Goal: Task Accomplishment & Management: Use online tool/utility

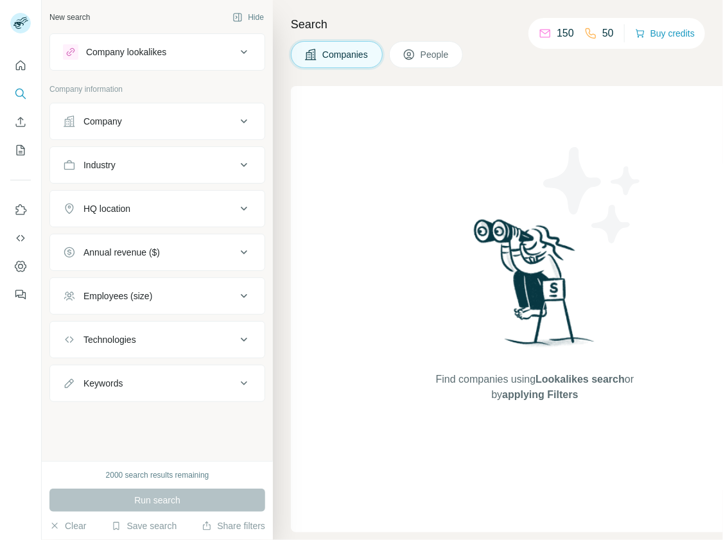
click at [207, 53] on div "Company lookalikes" at bounding box center [149, 51] width 173 height 15
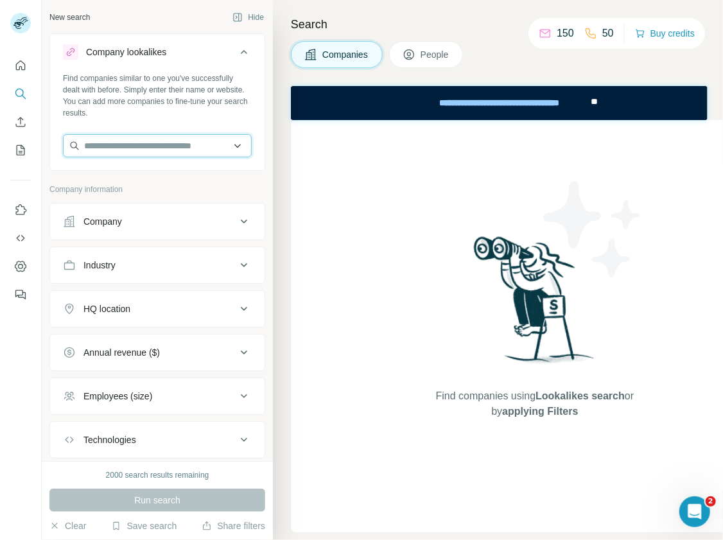
click at [220, 146] on input "text" at bounding box center [157, 145] width 189 height 23
paste input "**********"
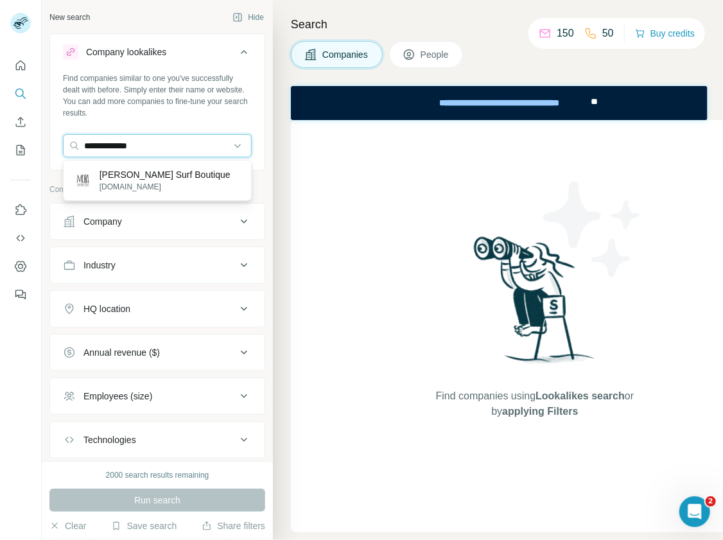
type input "**********"
click at [214, 177] on div "[PERSON_NAME] Surf Boutique [DOMAIN_NAME]" at bounding box center [157, 180] width 182 height 35
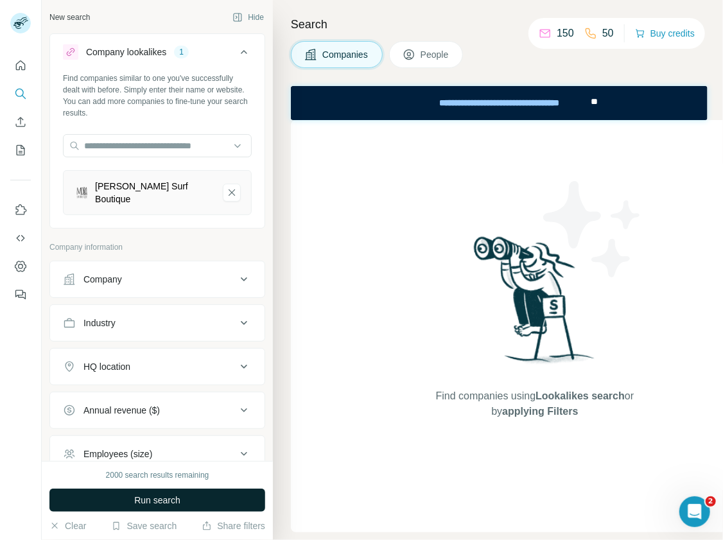
click at [162, 507] on button "Run search" at bounding box center [157, 499] width 216 height 23
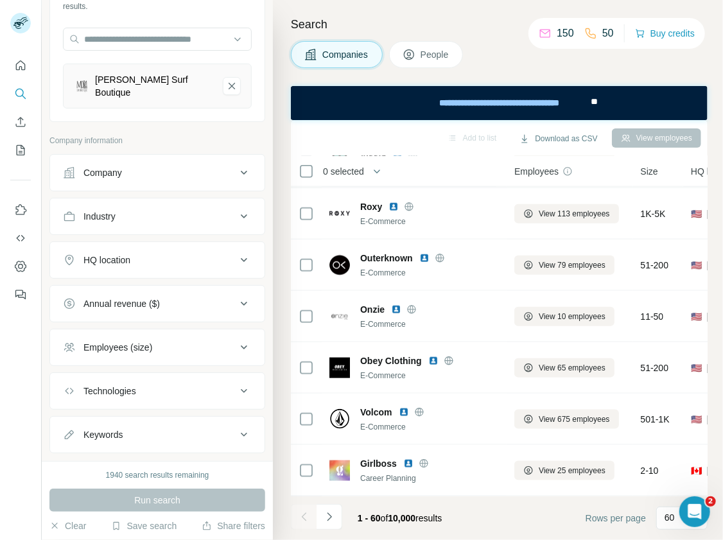
scroll to position [125, 0]
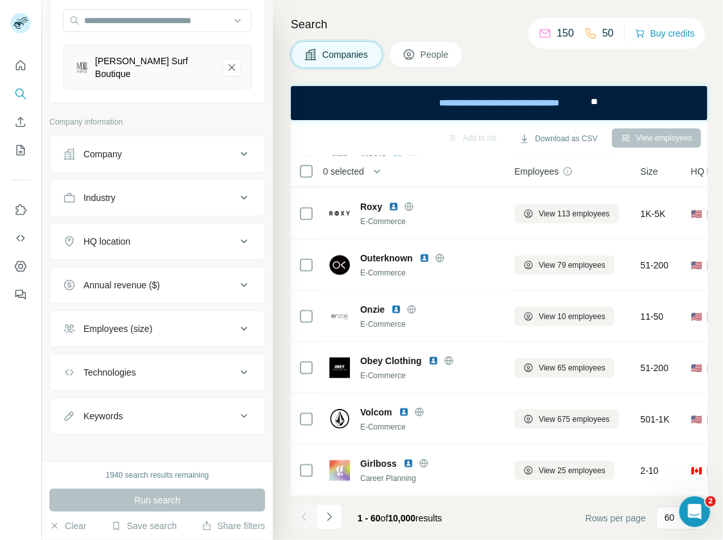
click at [211, 280] on div "Annual revenue ($)" at bounding box center [149, 285] width 173 height 13
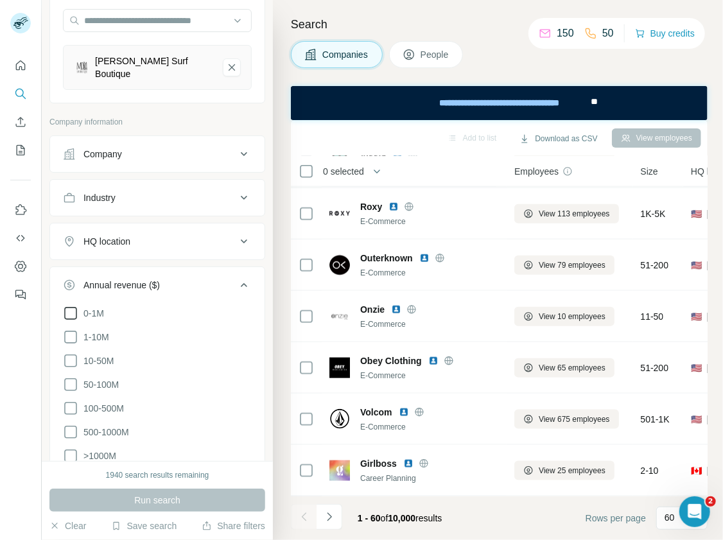
click at [94, 307] on span "0-1M" at bounding box center [91, 313] width 26 height 13
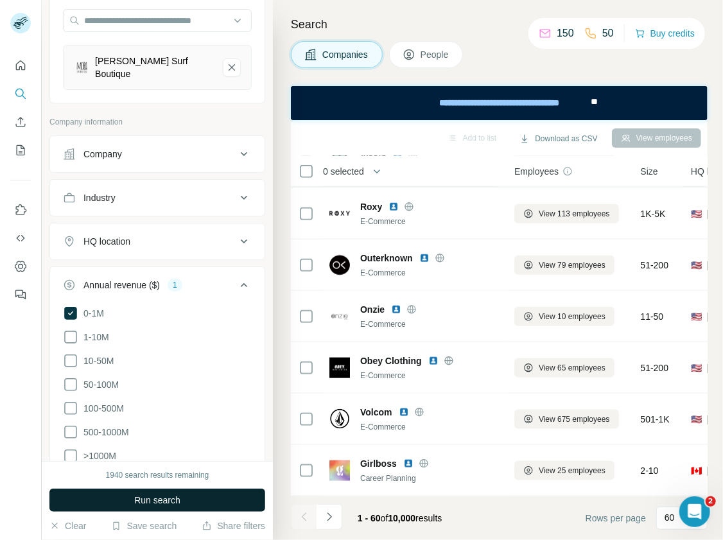
click at [190, 502] on button "Run search" at bounding box center [157, 499] width 216 height 23
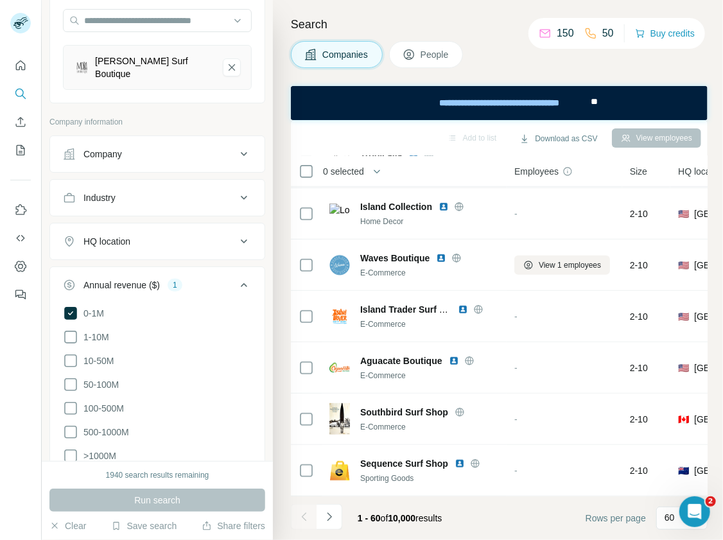
scroll to position [512, 0]
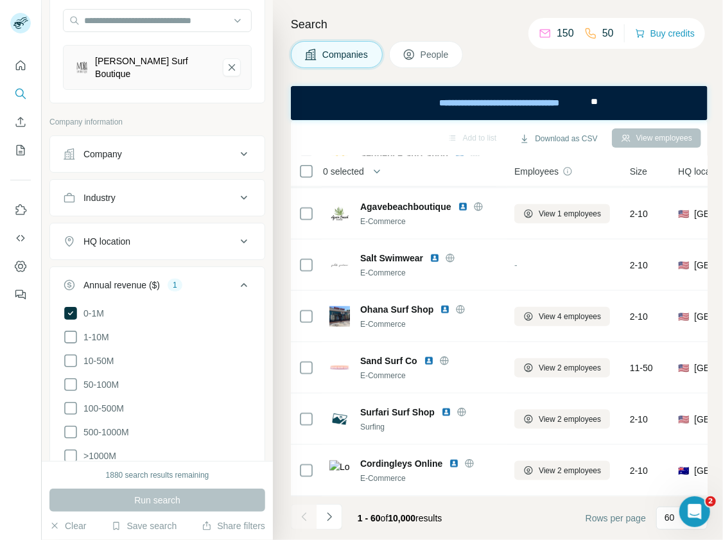
click at [240, 277] on icon at bounding box center [243, 284] width 15 height 15
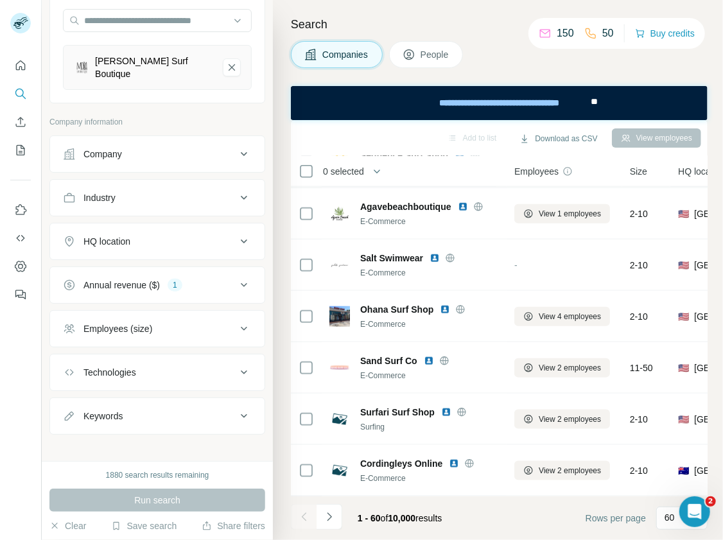
click at [237, 234] on icon at bounding box center [243, 241] width 15 height 15
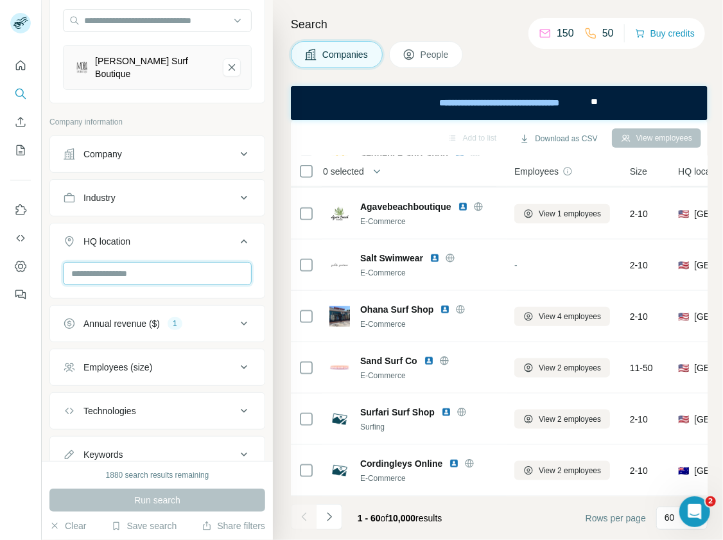
click at [216, 270] on input "text" at bounding box center [157, 273] width 189 height 23
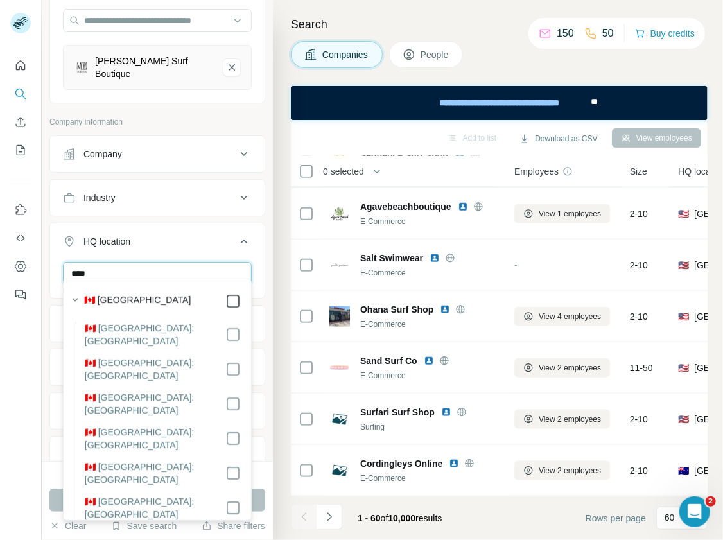
type input "****"
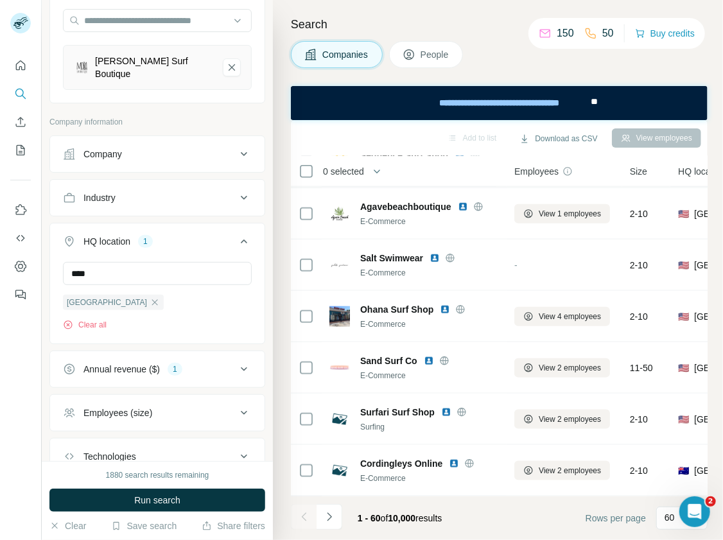
click at [270, 285] on div "New search Hide Company lookalikes 1 Find companies similar to one you've succe…" at bounding box center [157, 230] width 231 height 461
click at [221, 497] on button "Run search" at bounding box center [157, 499] width 216 height 23
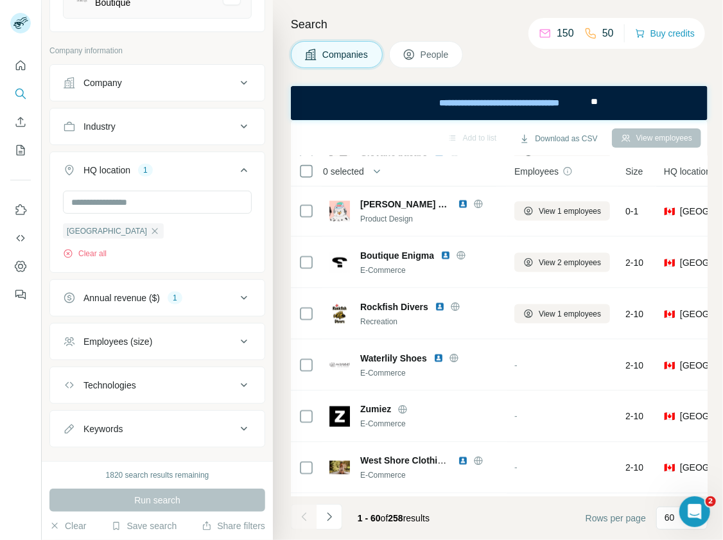
scroll to position [176, 0]
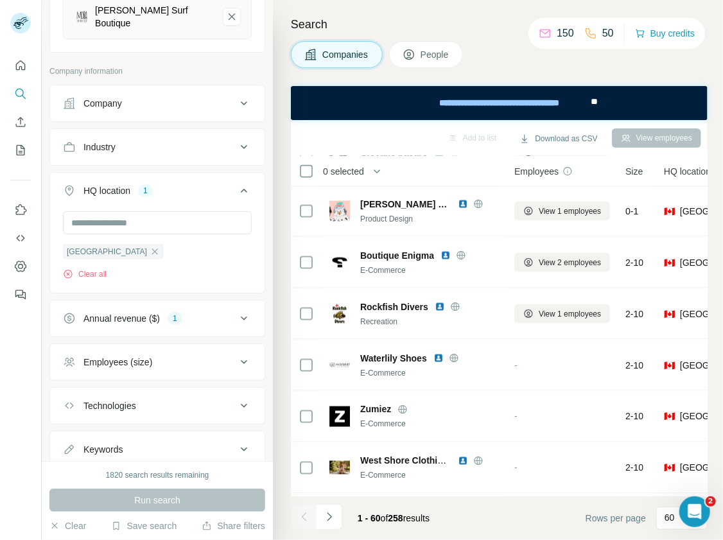
click at [219, 141] on div "Industry" at bounding box center [149, 147] width 173 height 13
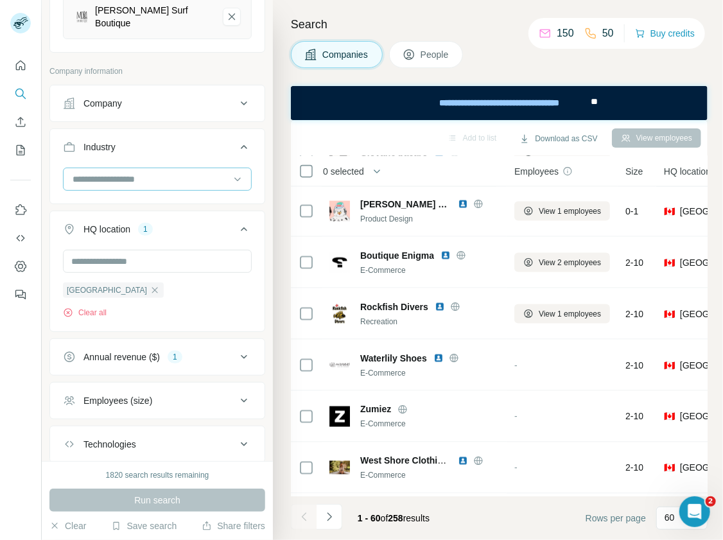
click at [202, 172] on input at bounding box center [150, 179] width 159 height 14
type input "*********"
click at [74, 172] on input "*********" at bounding box center [150, 179] width 159 height 14
click at [95, 172] on input at bounding box center [150, 179] width 159 height 14
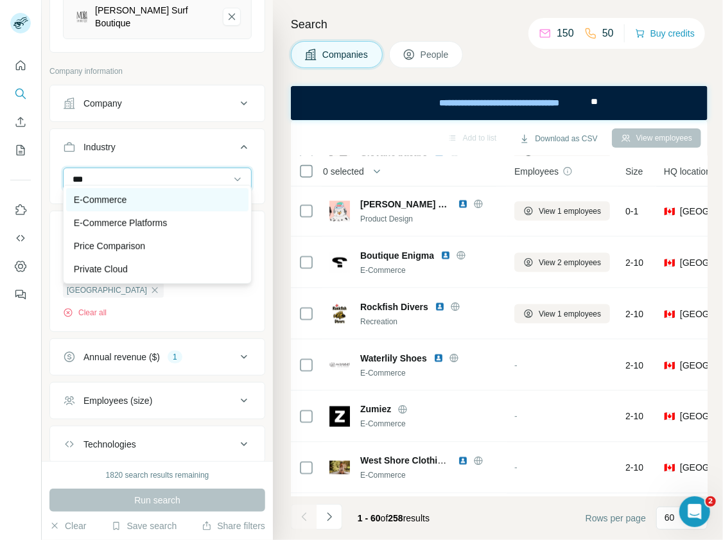
type input "***"
click at [98, 197] on p "E-Commerce" at bounding box center [100, 199] width 53 height 13
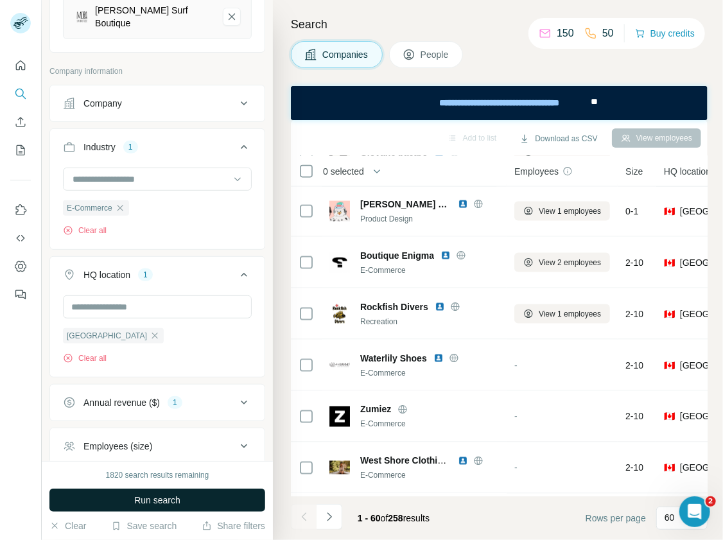
click at [160, 501] on span "Run search" at bounding box center [157, 499] width 46 height 13
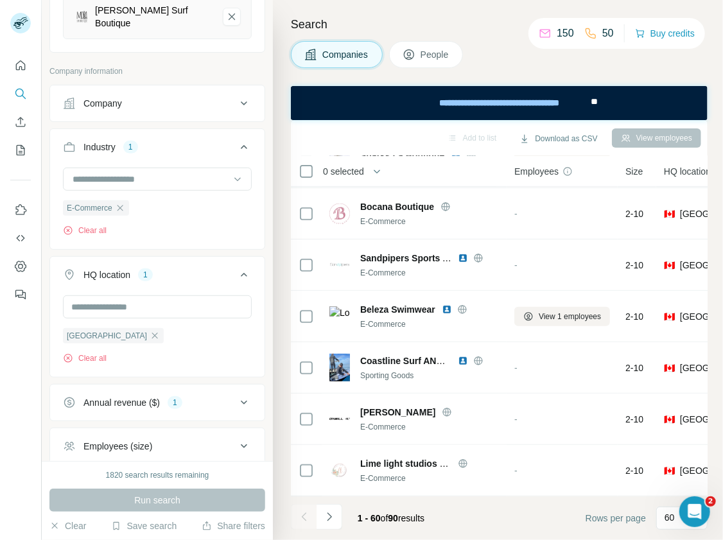
scroll to position [771, 0]
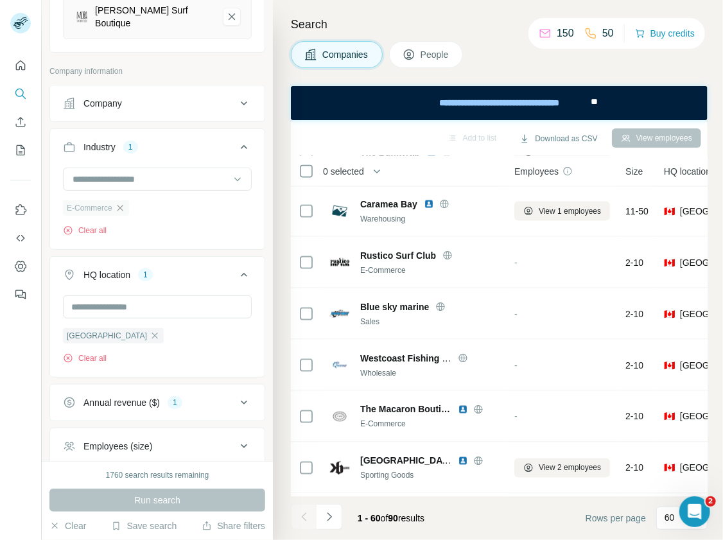
click at [119, 203] on icon "button" at bounding box center [120, 208] width 10 height 10
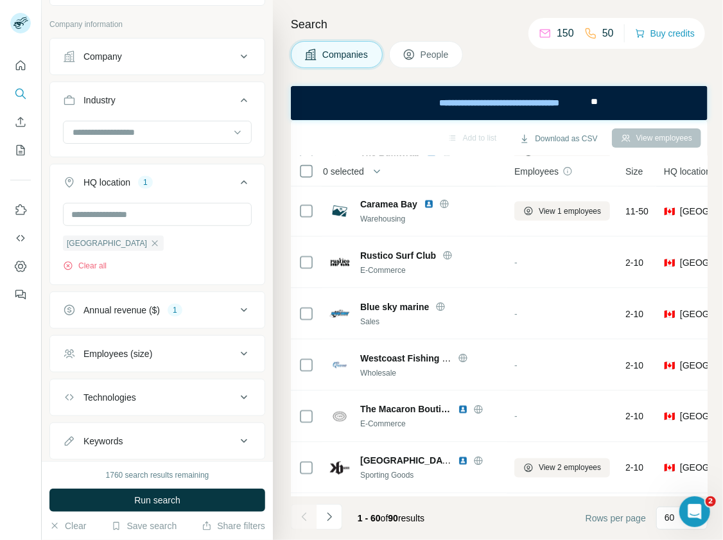
scroll to position [248, 0]
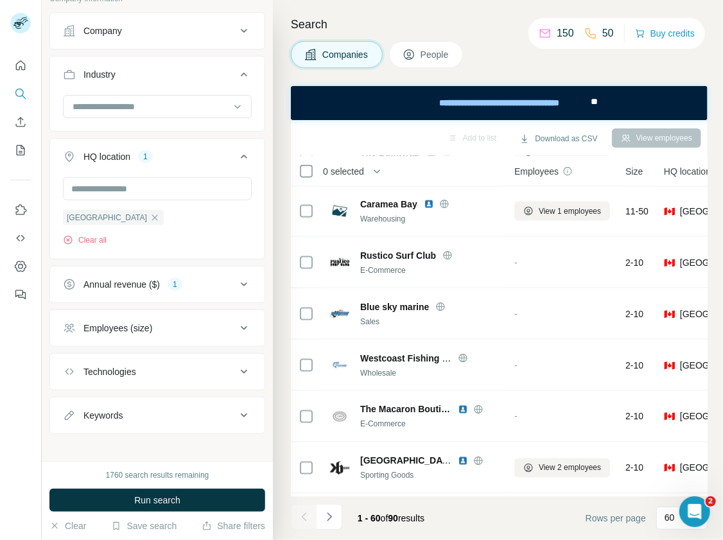
click at [162, 367] on div "Technologies" at bounding box center [149, 371] width 173 height 13
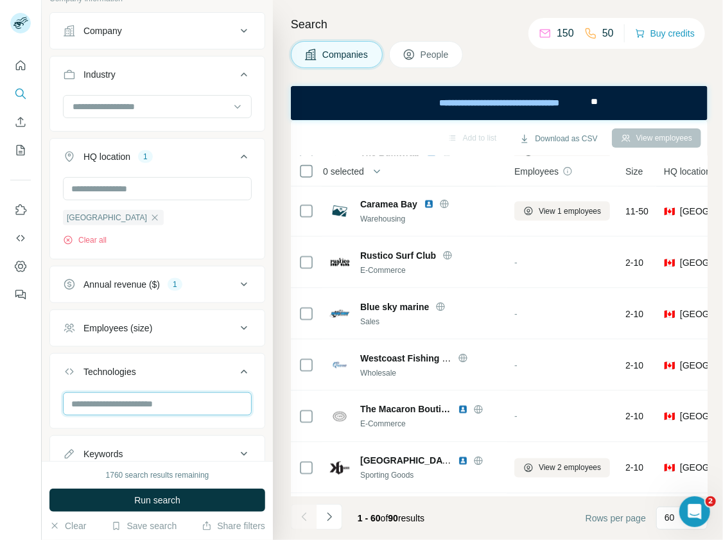
click at [160, 400] on input "text" at bounding box center [157, 403] width 189 height 23
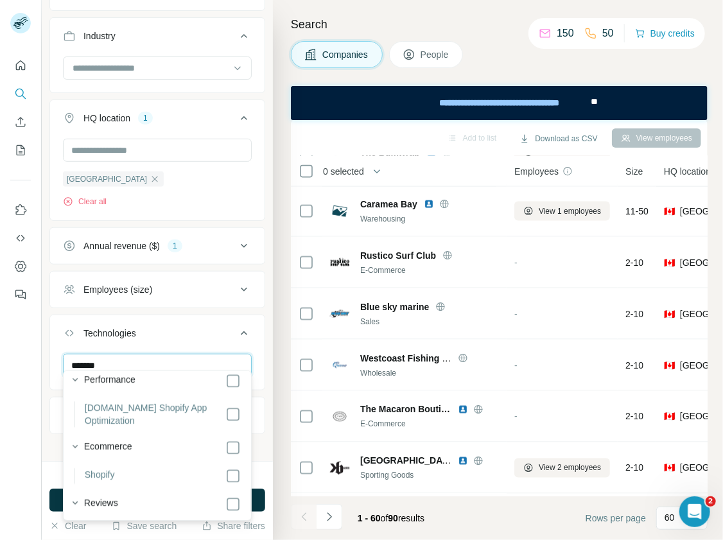
scroll to position [3365, 0]
type input "*******"
click at [265, 418] on div "New search Hide Company lookalikes 1 Find companies similar to one you've succe…" at bounding box center [157, 230] width 231 height 461
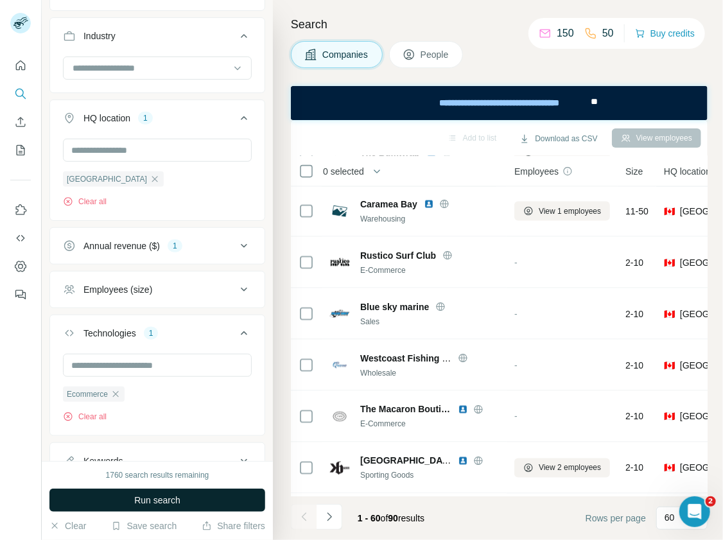
scroll to position [2571, 0]
click at [260, 501] on button "Run search" at bounding box center [157, 499] width 216 height 23
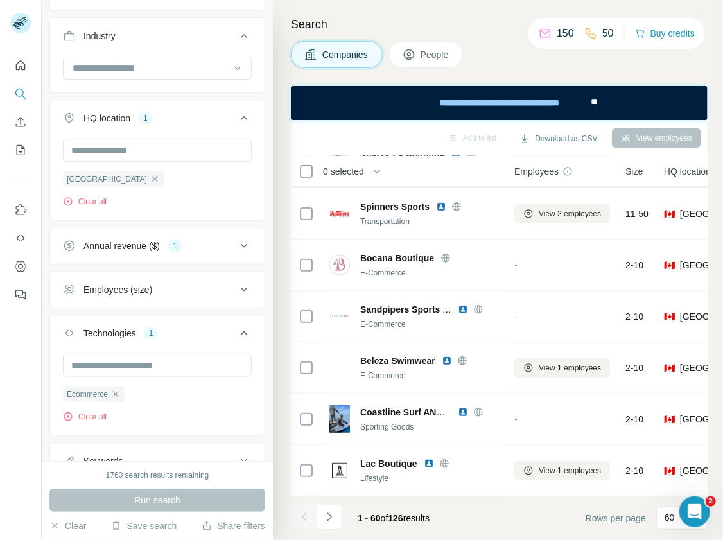
scroll to position [771, 0]
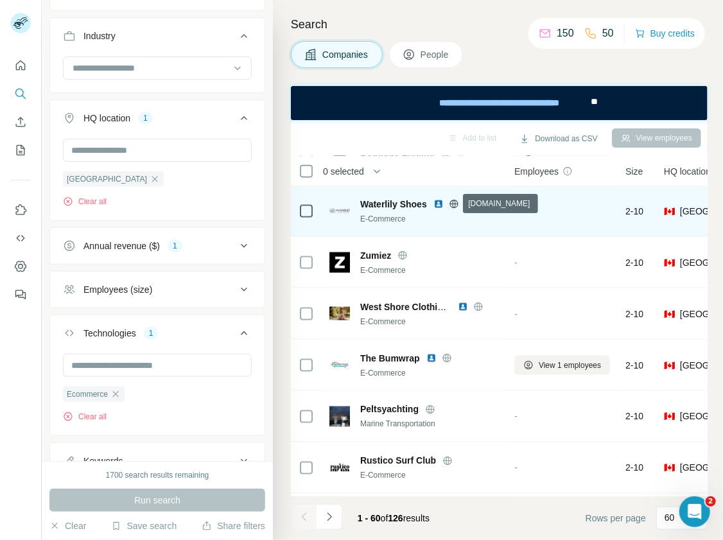
click at [450, 200] on icon at bounding box center [454, 204] width 10 height 10
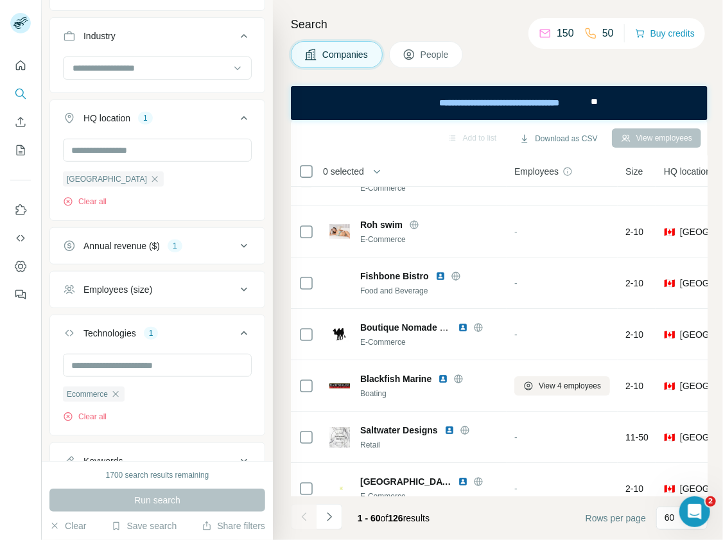
scroll to position [1812, 0]
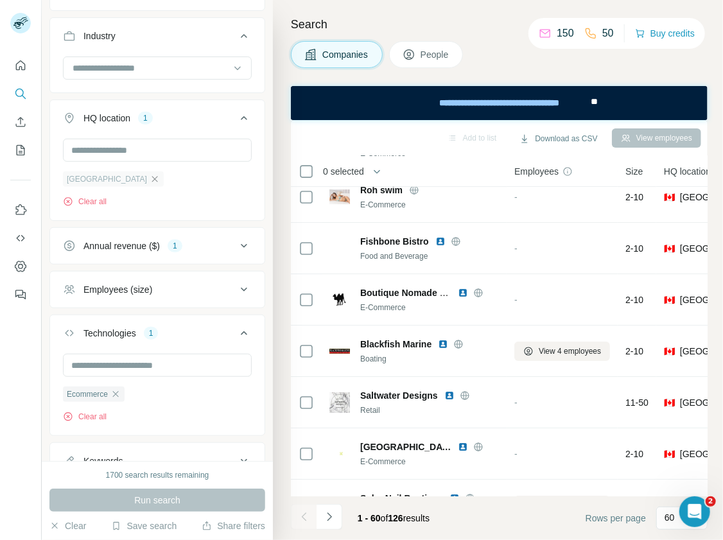
click at [150, 174] on icon "button" at bounding box center [155, 179] width 10 height 10
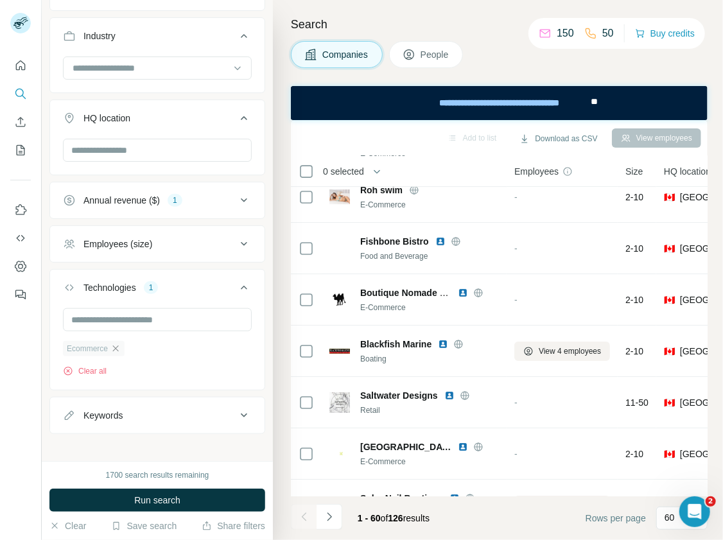
click at [115, 343] on icon "button" at bounding box center [115, 348] width 10 height 10
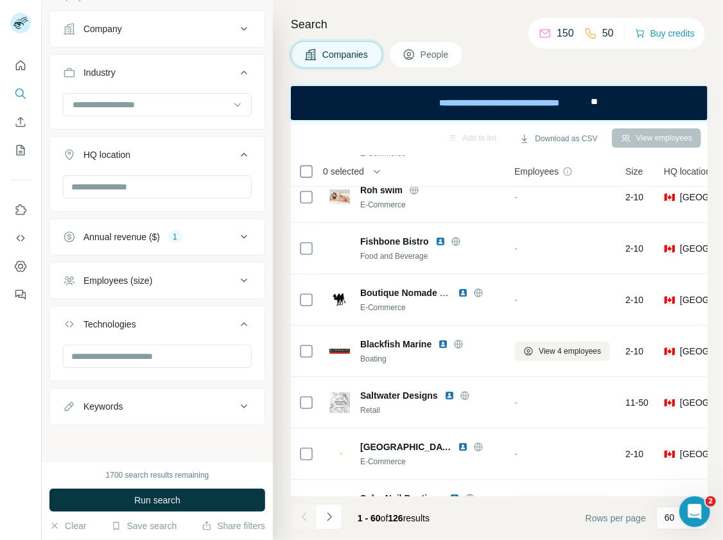
scroll to position [241, 0]
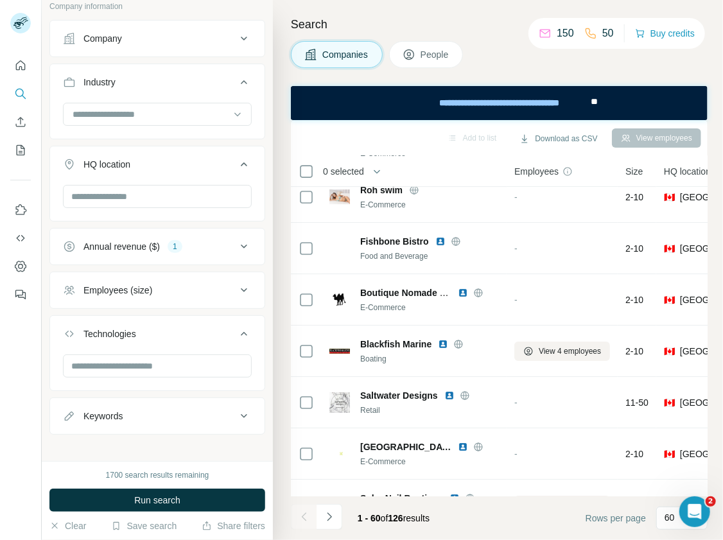
click at [232, 240] on div "Annual revenue ($) 1" at bounding box center [149, 246] width 173 height 13
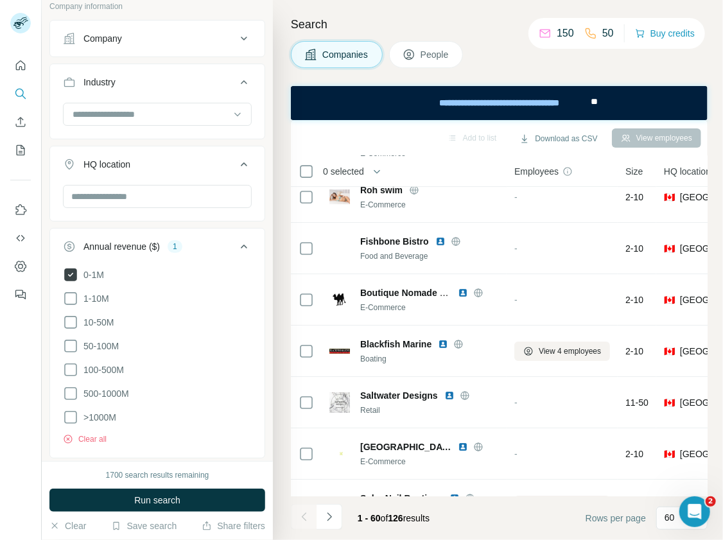
click at [71, 268] on icon at bounding box center [70, 274] width 13 height 13
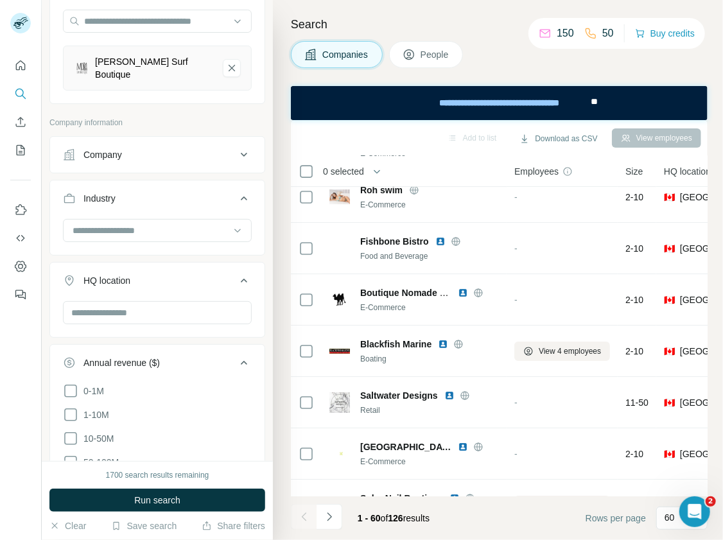
scroll to position [122, 0]
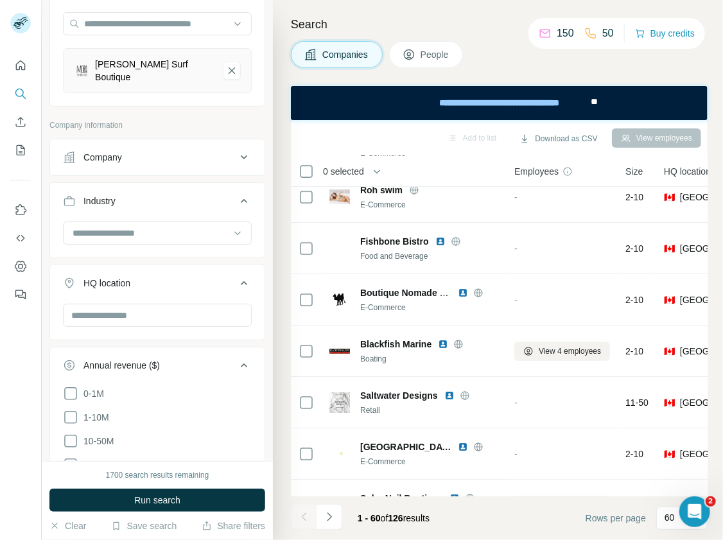
click at [137, 153] on div "Company" at bounding box center [149, 157] width 173 height 13
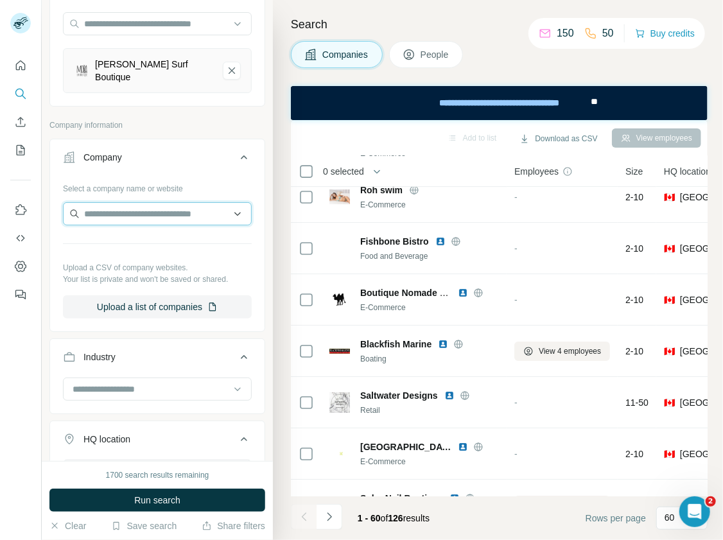
click at [136, 203] on input "text" at bounding box center [157, 213] width 189 height 23
paste input "**********"
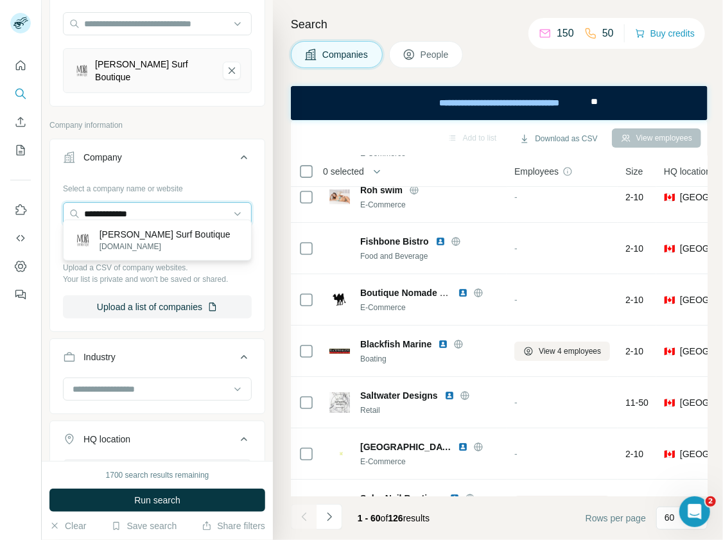
type input "**********"
click at [174, 236] on p "[PERSON_NAME] Surf Boutique" at bounding box center [164, 234] width 131 height 13
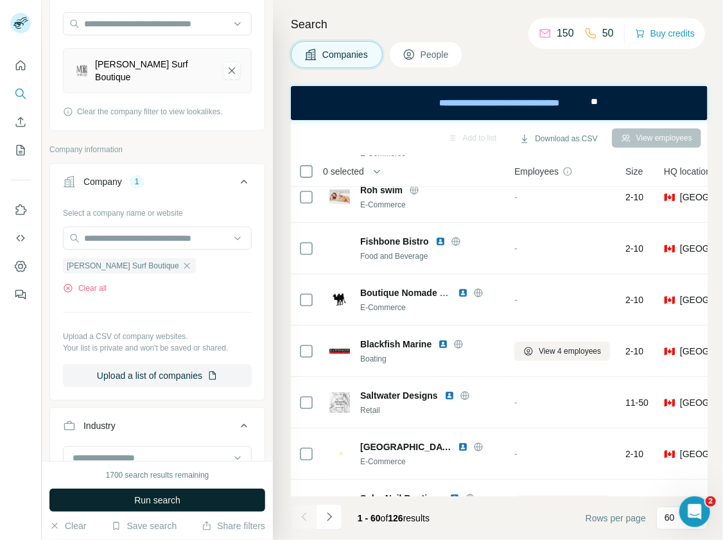
click at [184, 492] on button "Run search" at bounding box center [157, 499] width 216 height 23
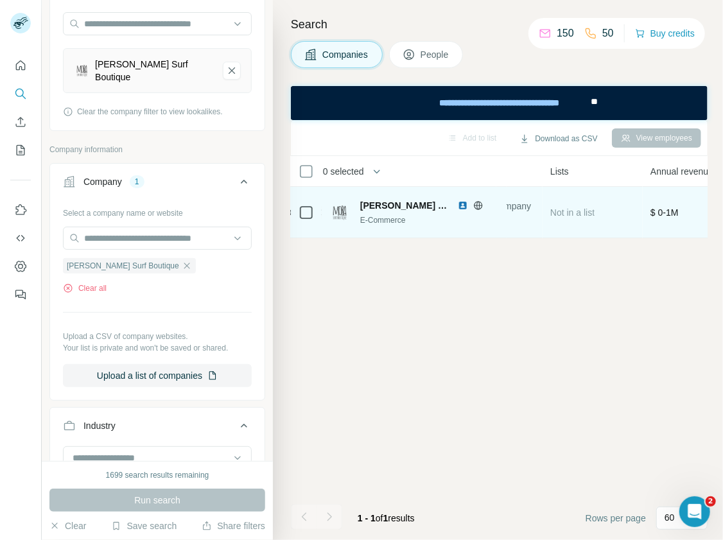
scroll to position [0, 466]
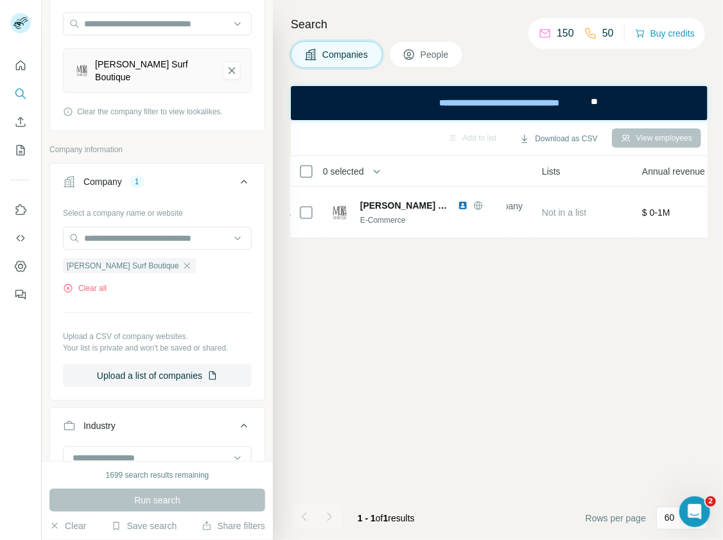
click at [420, 51] on button "People" at bounding box center [426, 54] width 74 height 27
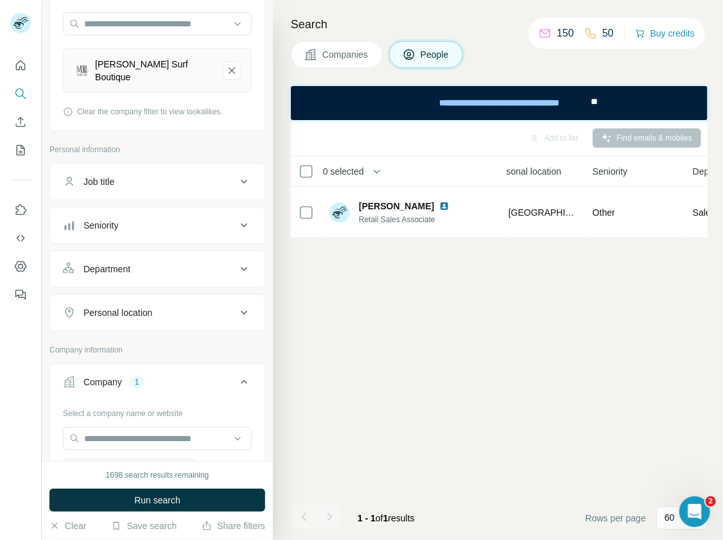
click at [368, 55] on span "Companies" at bounding box center [345, 54] width 47 height 13
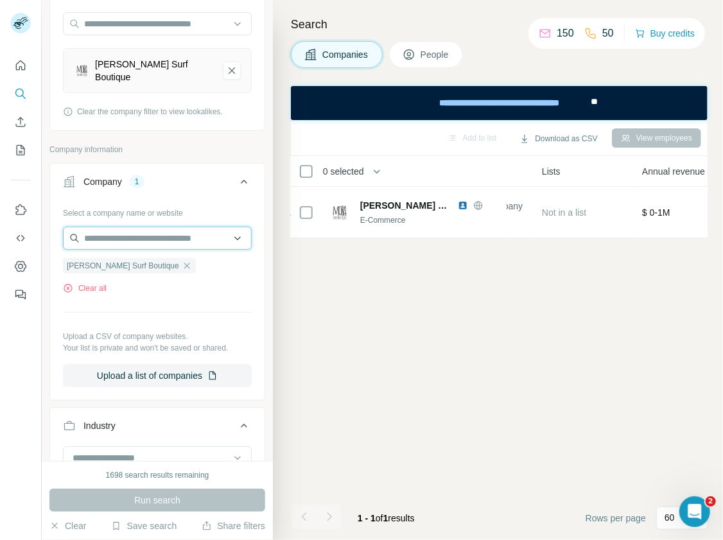
click at [189, 236] on input "text" at bounding box center [157, 238] width 189 height 23
paste input "**********"
type input "**********"
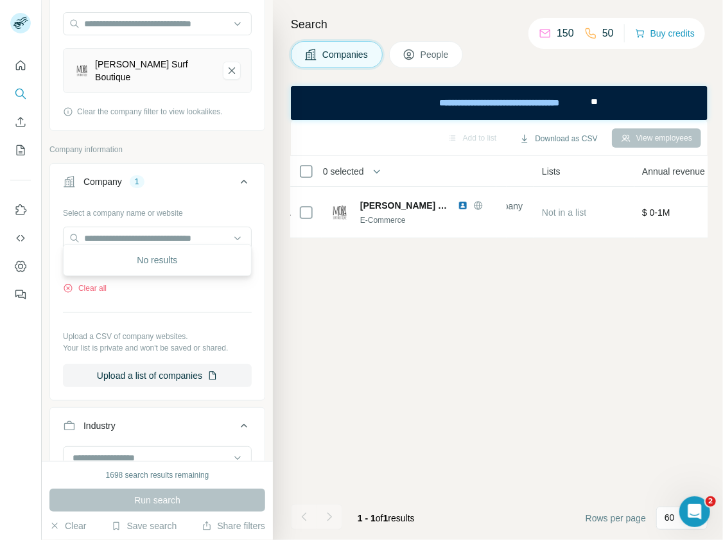
click at [311, 270] on div "Add to list Download as CSV View employees 0 selected Companies Employees Size …" at bounding box center [499, 330] width 416 height 420
click at [182, 261] on icon "button" at bounding box center [187, 266] width 10 height 10
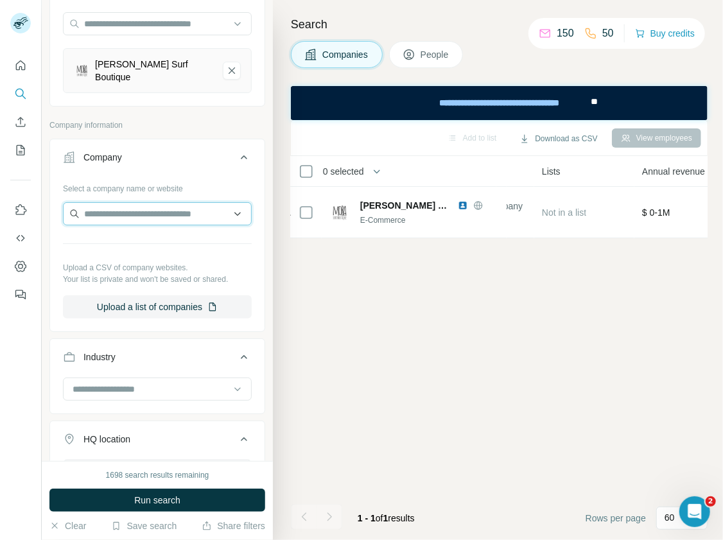
click at [147, 209] on input "text" at bounding box center [157, 213] width 189 height 23
paste input "**********"
type input "**********"
click at [400, 363] on div "Add to list Download as CSV View employees 0 selected Companies Employees Size …" at bounding box center [499, 330] width 416 height 420
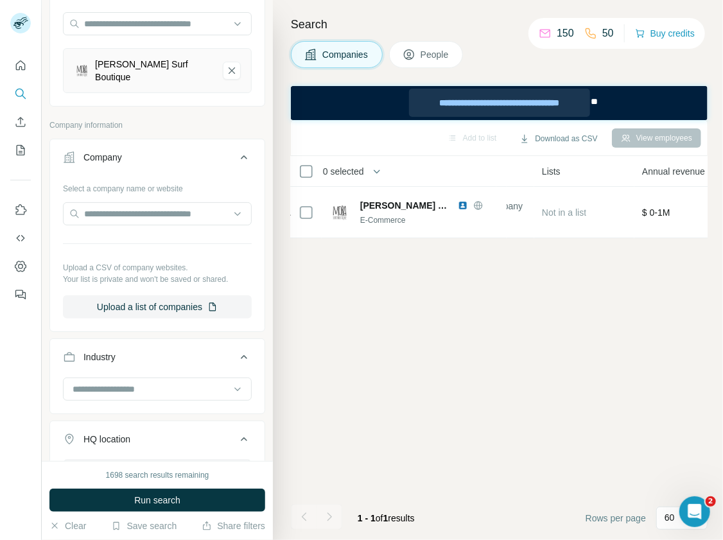
click at [438, 99] on div "**********" at bounding box center [498, 102] width 181 height 28
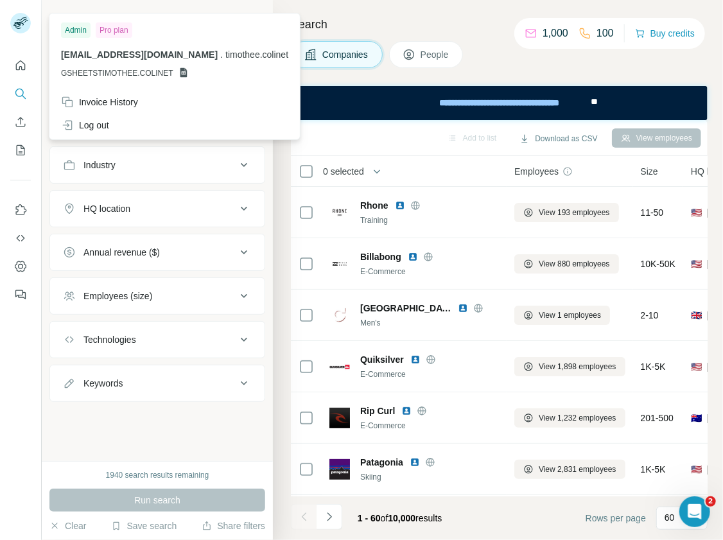
click at [17, 17] on rect at bounding box center [20, 23] width 21 height 21
click at [112, 28] on div "Pro plan" at bounding box center [114, 29] width 37 height 15
click at [435, 101] on div "**********" at bounding box center [498, 102] width 181 height 28
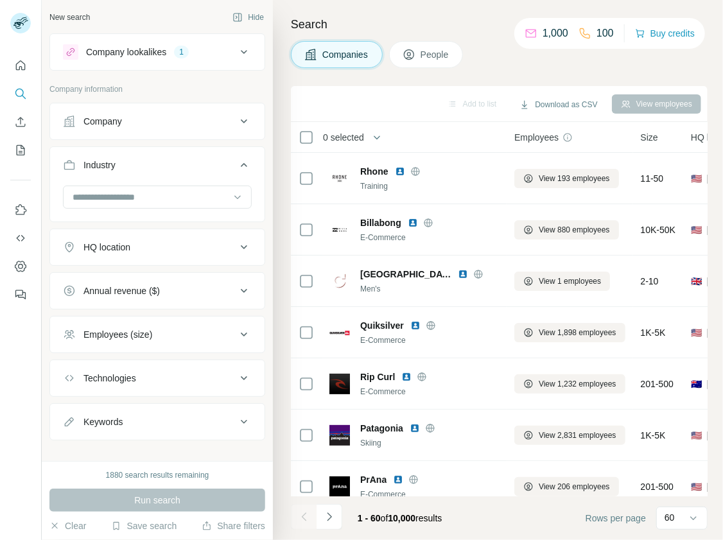
click at [173, 168] on div "Industry" at bounding box center [149, 165] width 173 height 13
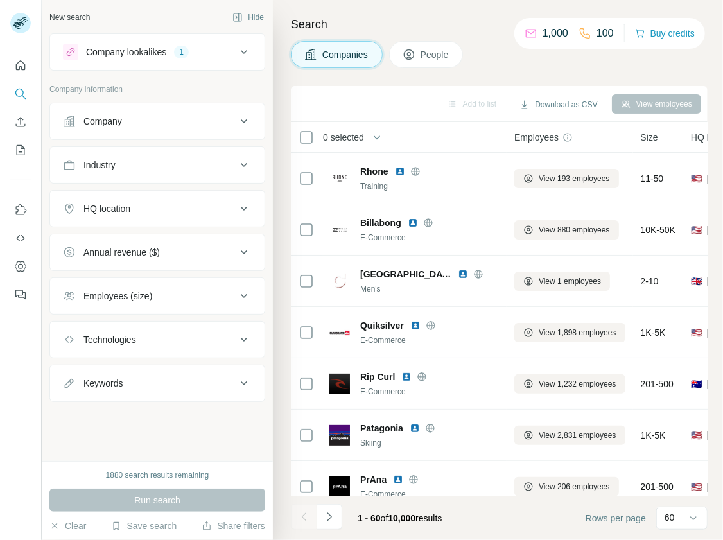
click at [185, 126] on div "Company" at bounding box center [149, 121] width 173 height 13
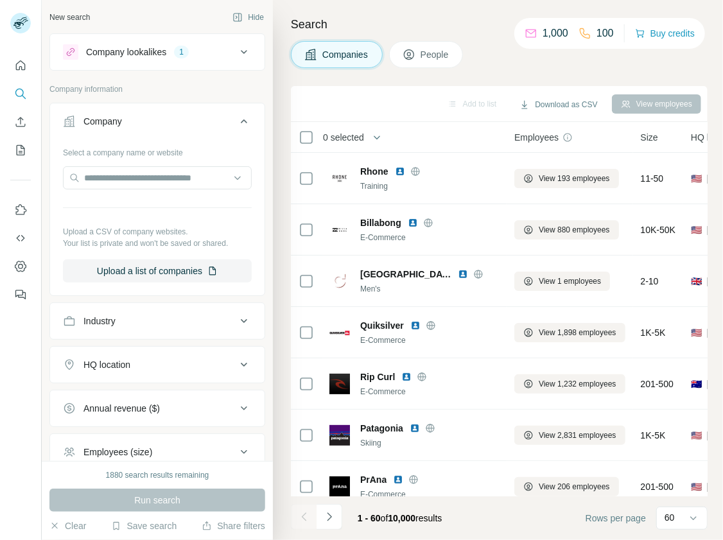
click at [185, 126] on div "Company" at bounding box center [149, 121] width 173 height 13
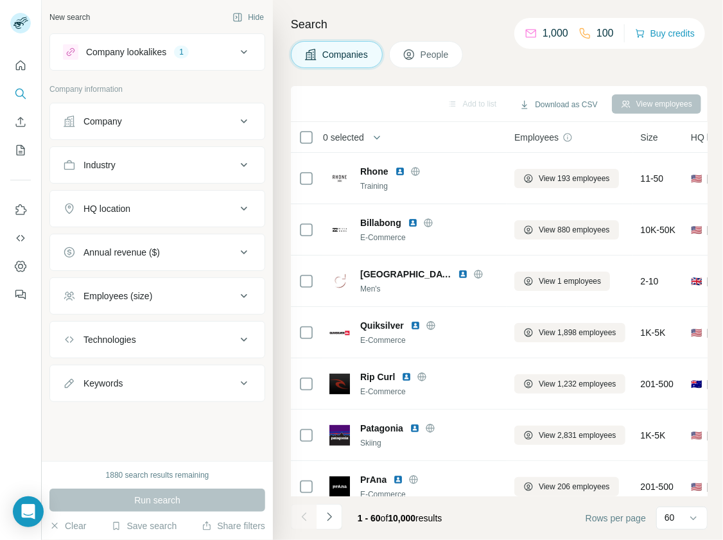
click at [182, 55] on div "1" at bounding box center [181, 52] width 15 height 12
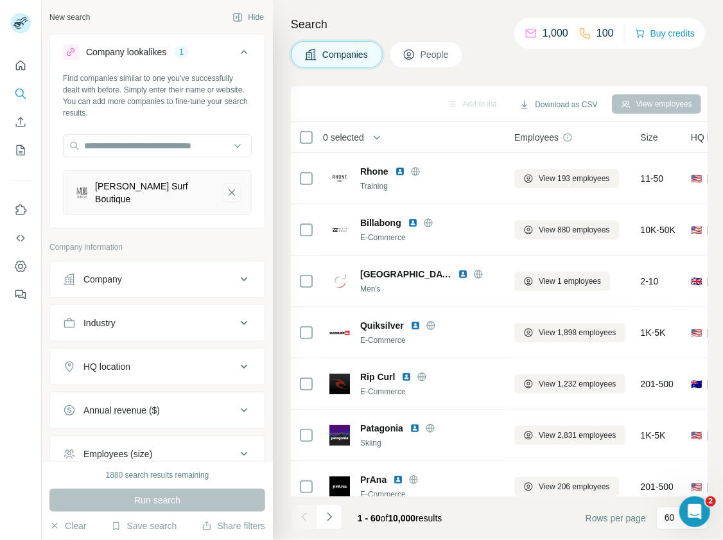
click at [279, 131] on div "Search Companies People Add to list Download as CSV View employees 0 selected C…" at bounding box center [498, 270] width 450 height 540
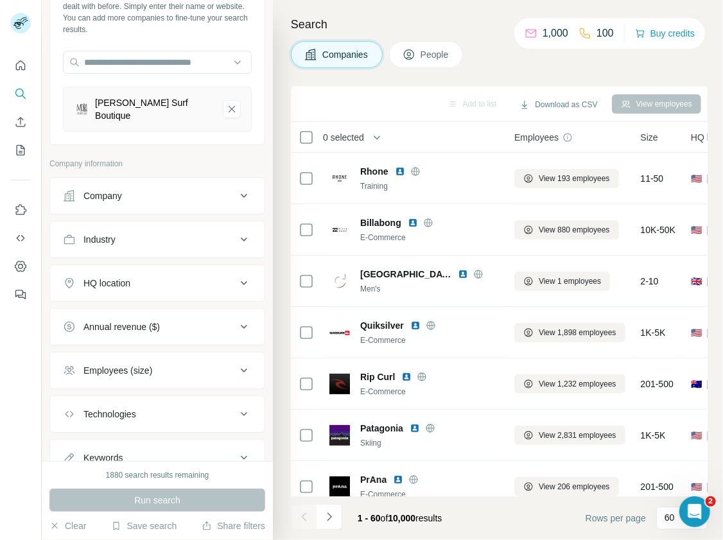
scroll to position [125, 0]
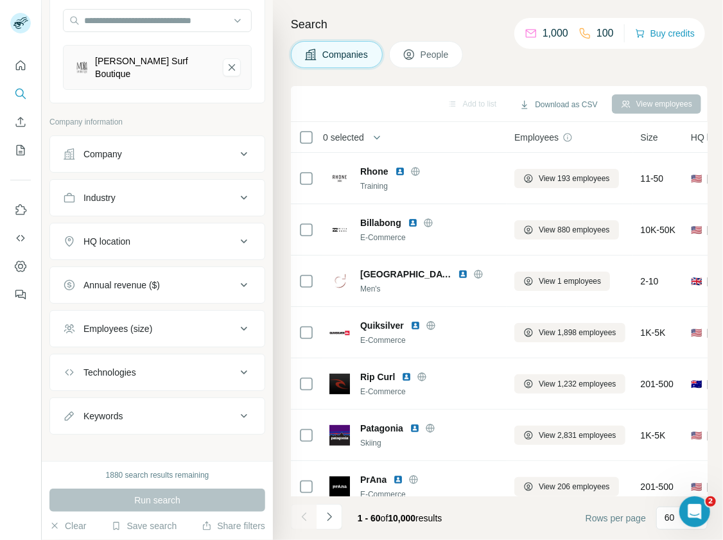
click at [207, 375] on button "Technologies" at bounding box center [157, 372] width 214 height 31
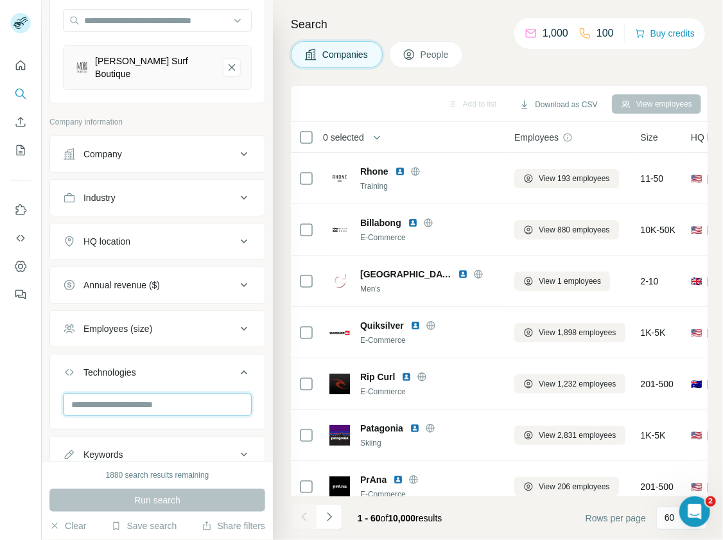
click at [202, 401] on input "text" at bounding box center [157, 404] width 189 height 23
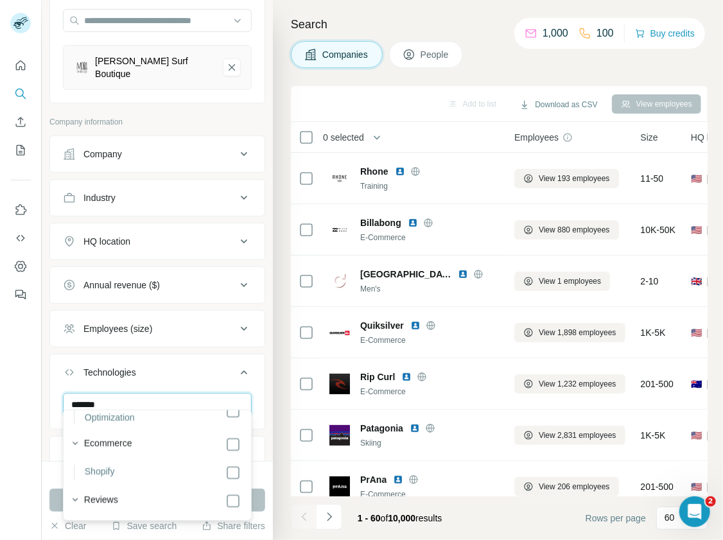
scroll to position [3421, 0]
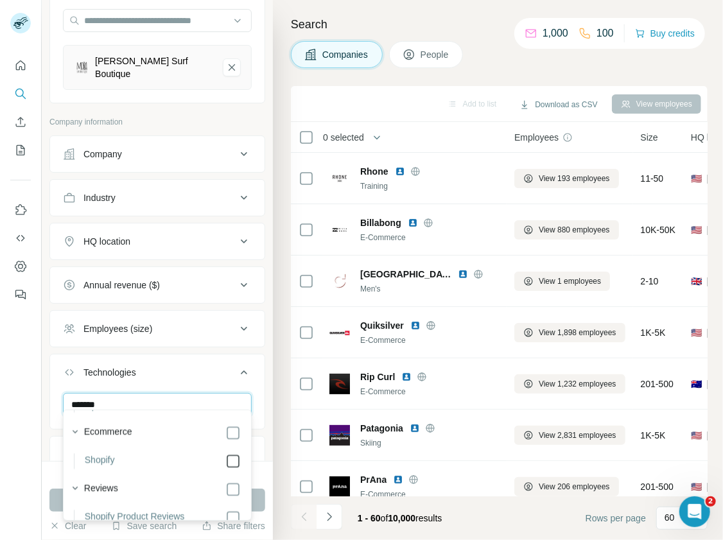
type input "*******"
click at [276, 433] on div "Search Companies People Add to list Download as CSV View employees 0 selected C…" at bounding box center [498, 270] width 450 height 540
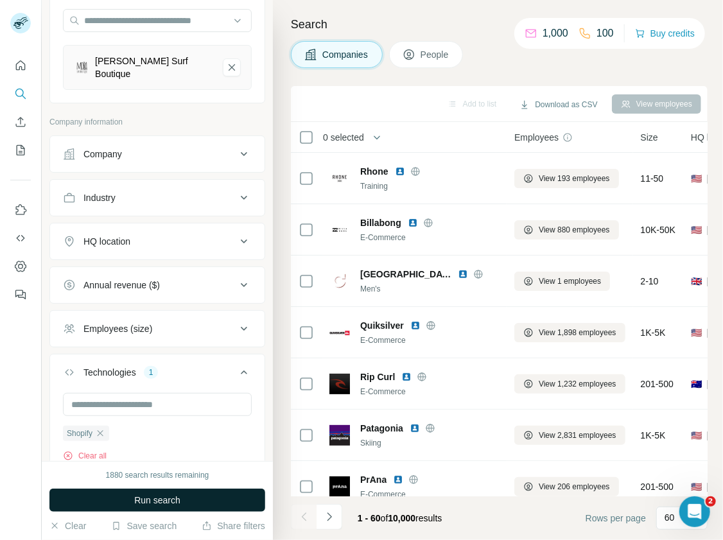
scroll to position [2571, 0]
click at [253, 501] on button "Run search" at bounding box center [157, 499] width 216 height 23
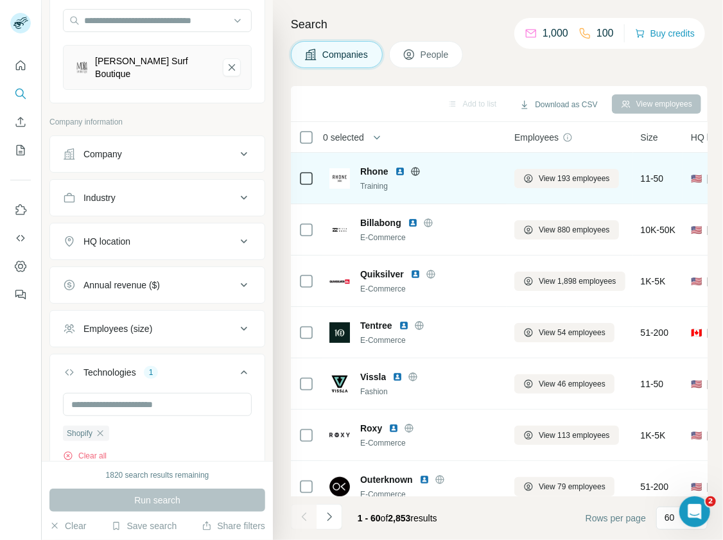
click at [416, 170] on icon at bounding box center [414, 171] width 3 height 8
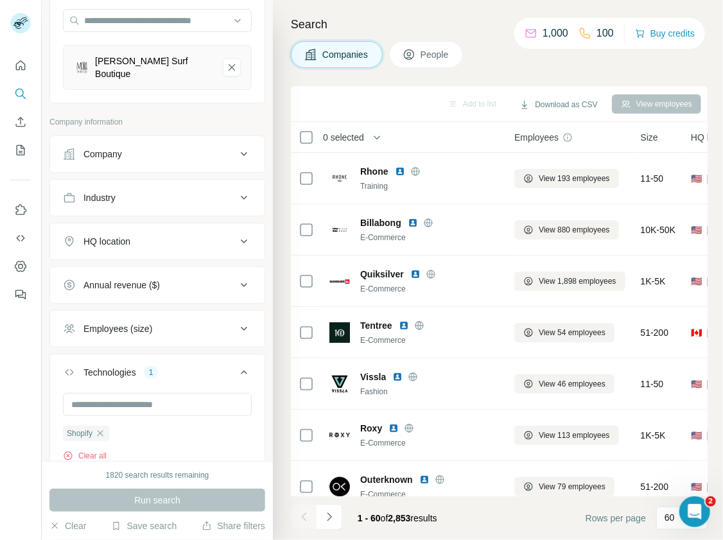
click at [161, 279] on div "Annual revenue ($)" at bounding box center [149, 285] width 173 height 13
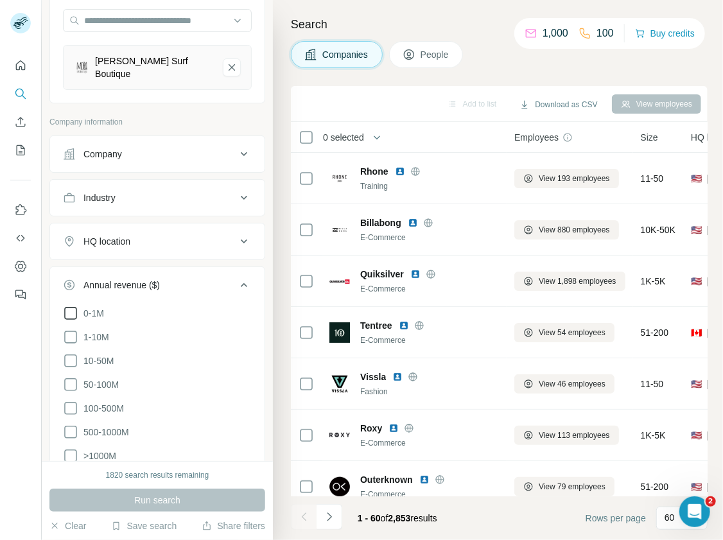
click at [71, 305] on icon at bounding box center [70, 312] width 15 height 15
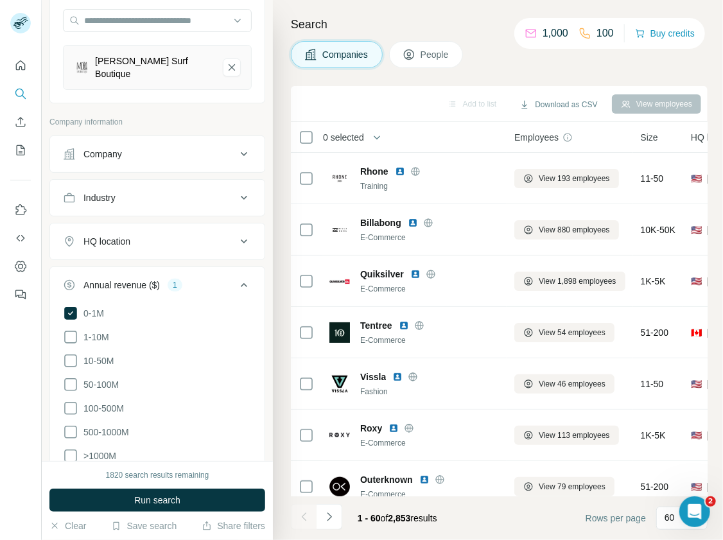
click at [151, 235] on div "HQ location" at bounding box center [149, 241] width 173 height 13
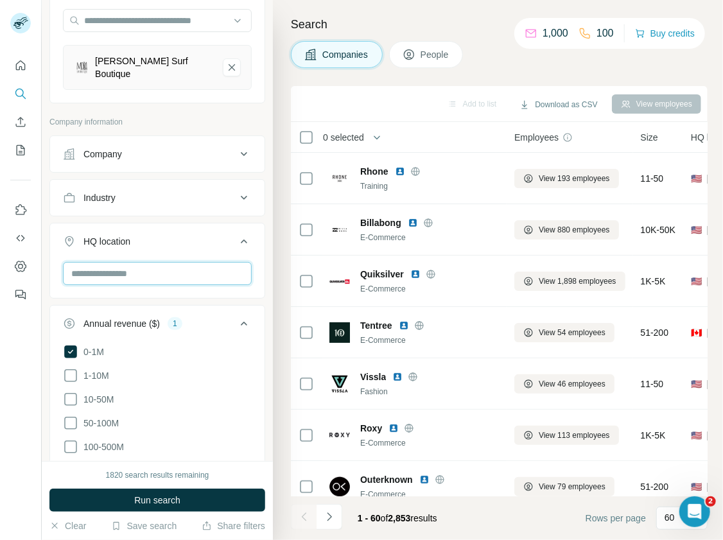
click at [159, 266] on input "text" at bounding box center [157, 273] width 189 height 23
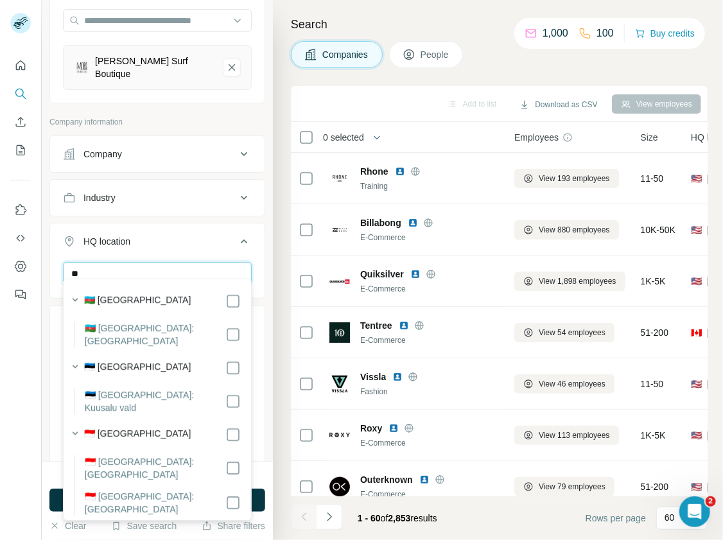
type input "*"
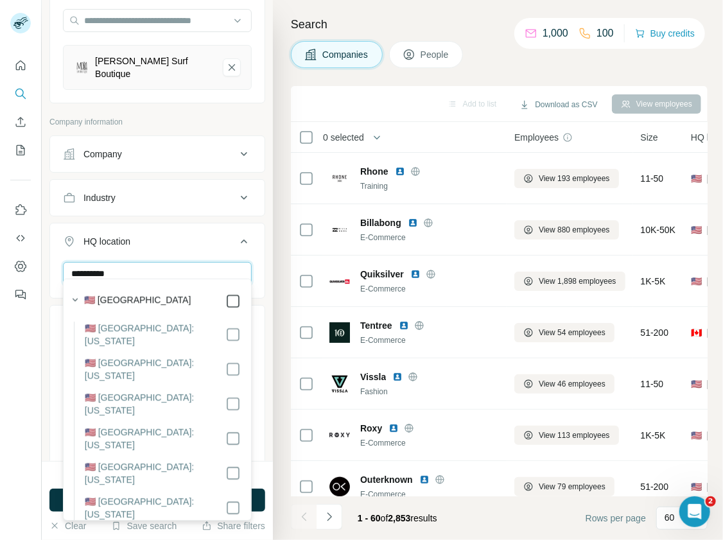
type input "**********"
click at [273, 296] on div "Search Companies People Add to list Download as CSV View employees 0 selected C…" at bounding box center [498, 270] width 450 height 540
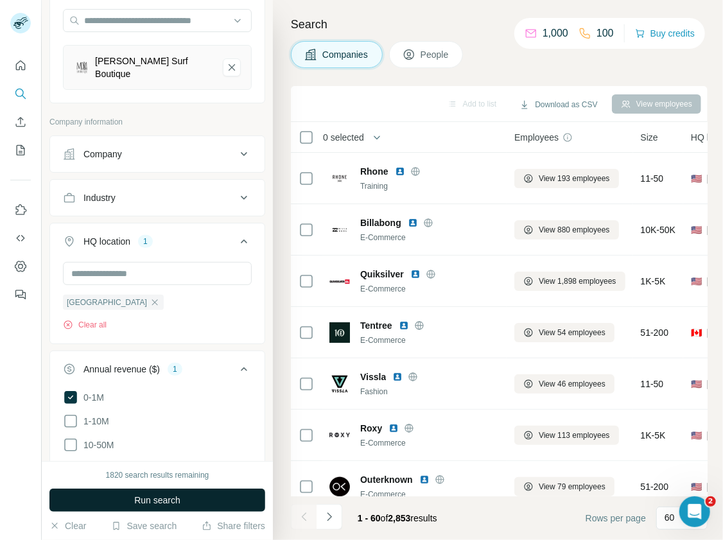
click at [194, 495] on button "Run search" at bounding box center [157, 499] width 216 height 23
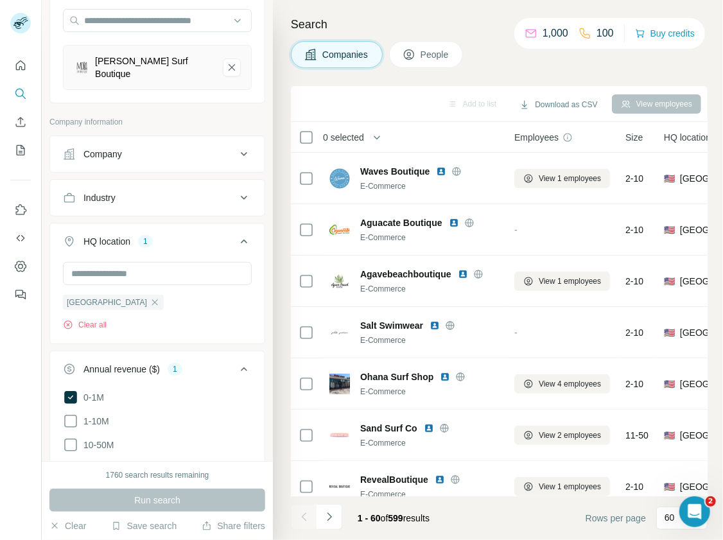
click at [244, 361] on icon at bounding box center [243, 368] width 15 height 15
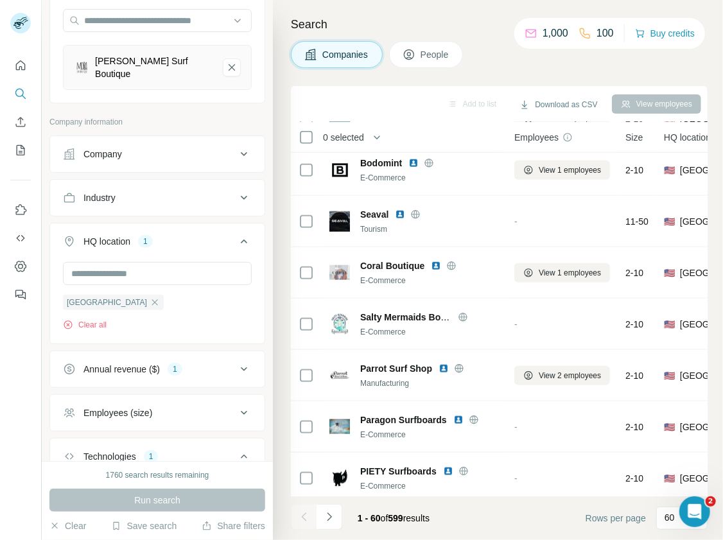
scroll to position [463, 0]
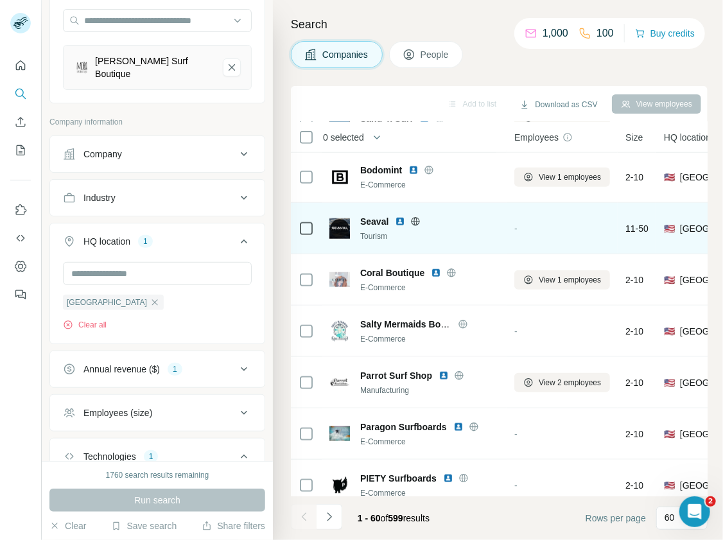
click at [416, 223] on icon at bounding box center [415, 221] width 10 height 10
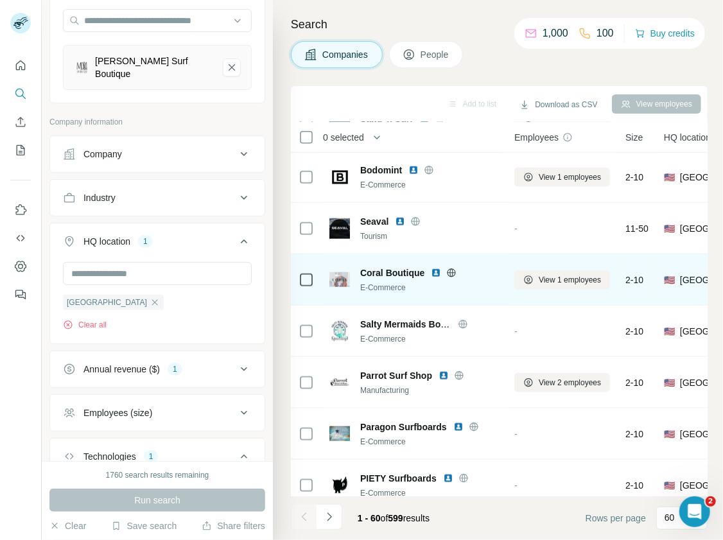
click at [450, 271] on icon at bounding box center [451, 272] width 3 height 8
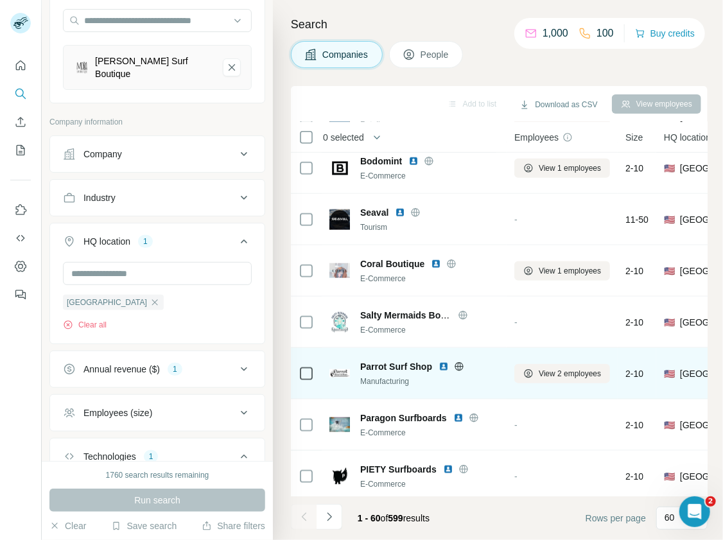
scroll to position [473, 0]
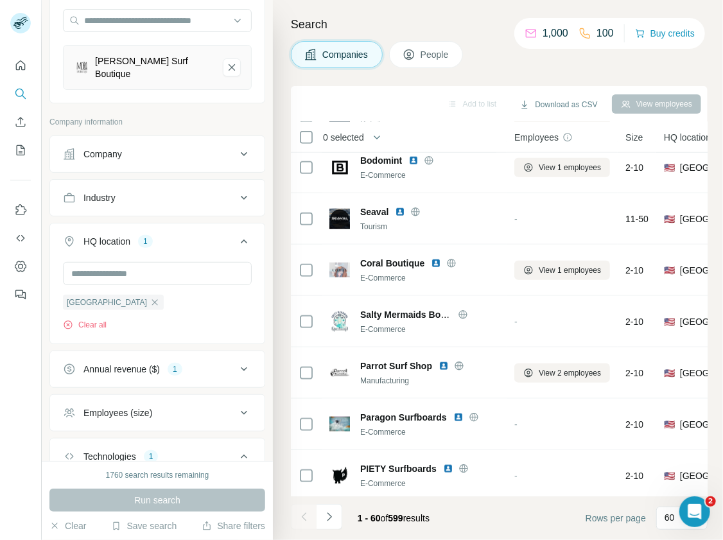
click at [241, 405] on icon at bounding box center [243, 412] width 15 height 15
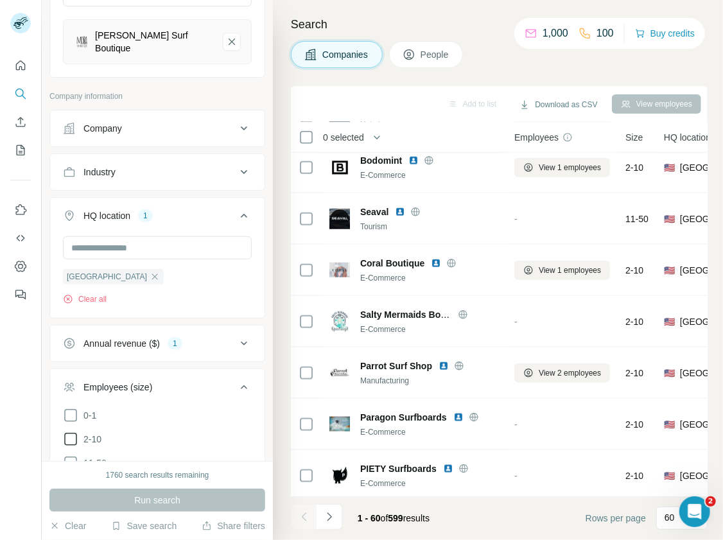
click at [90, 434] on span "2-10" at bounding box center [89, 439] width 23 height 13
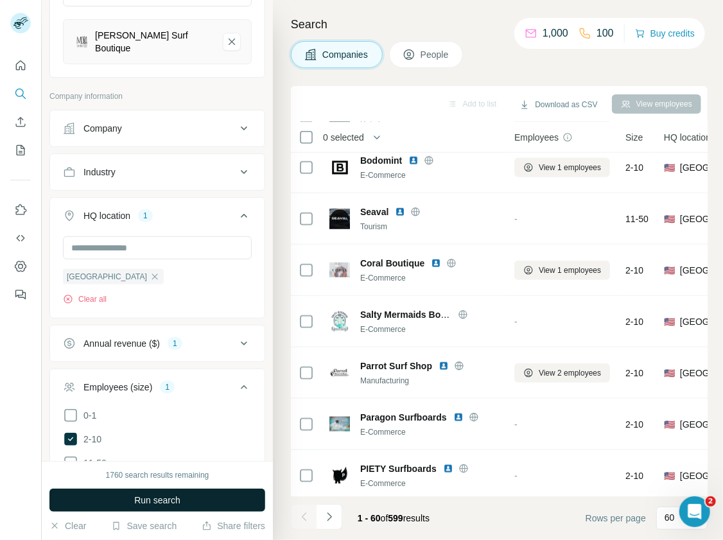
click at [150, 495] on span "Run search" at bounding box center [157, 499] width 46 height 13
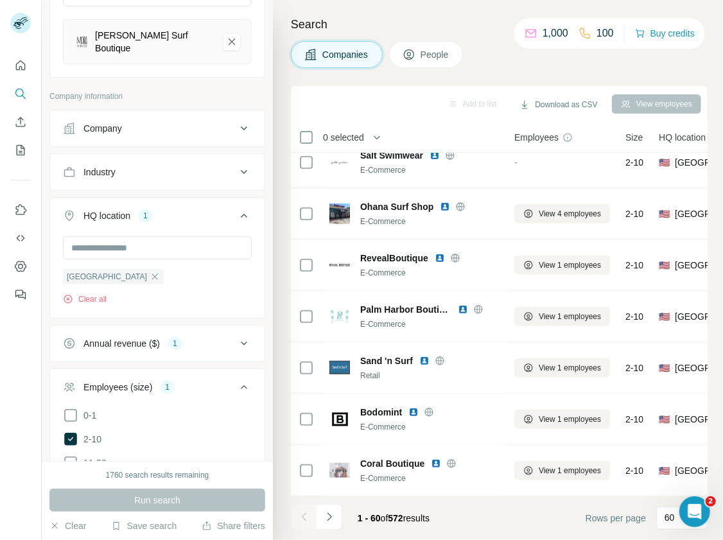
scroll to position [473, 0]
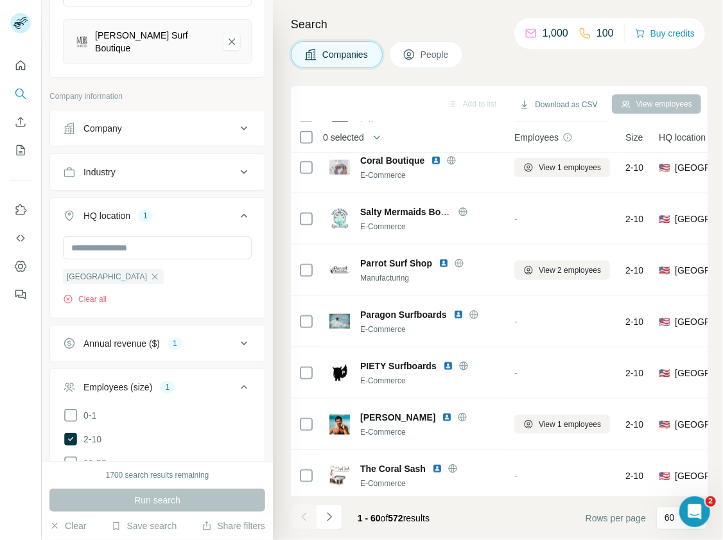
click at [204, 169] on div "Industry" at bounding box center [149, 172] width 173 height 13
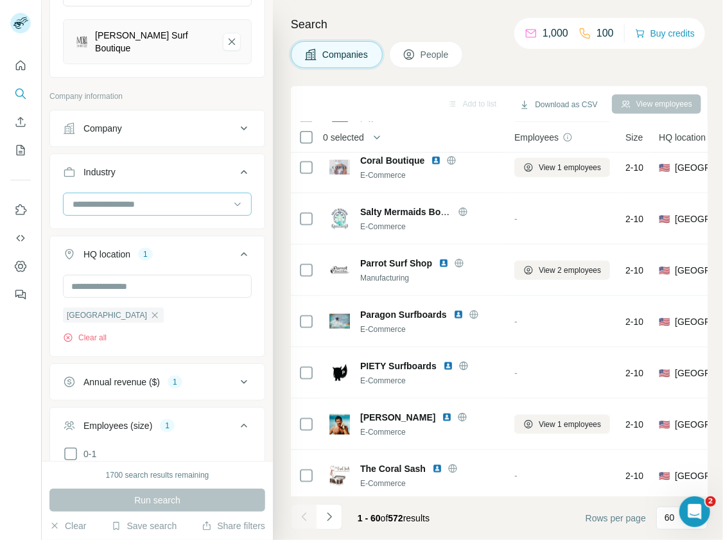
click at [179, 197] on input at bounding box center [150, 204] width 159 height 14
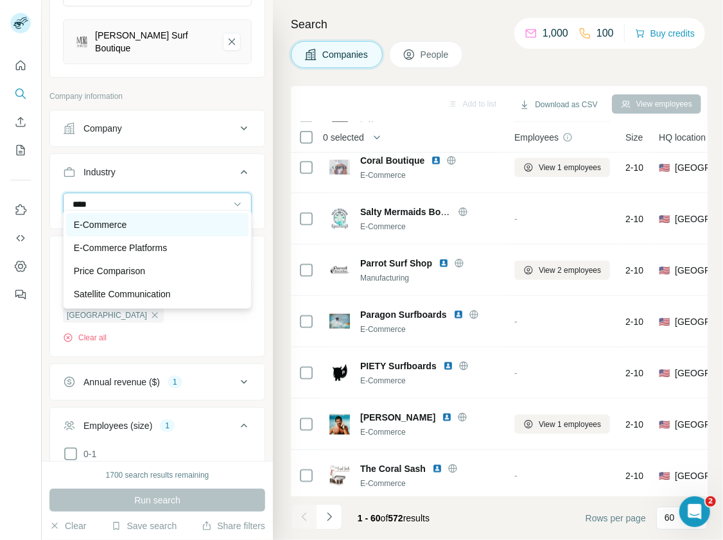
type input "****"
click at [161, 225] on div "E-Commerce" at bounding box center [157, 224] width 167 height 13
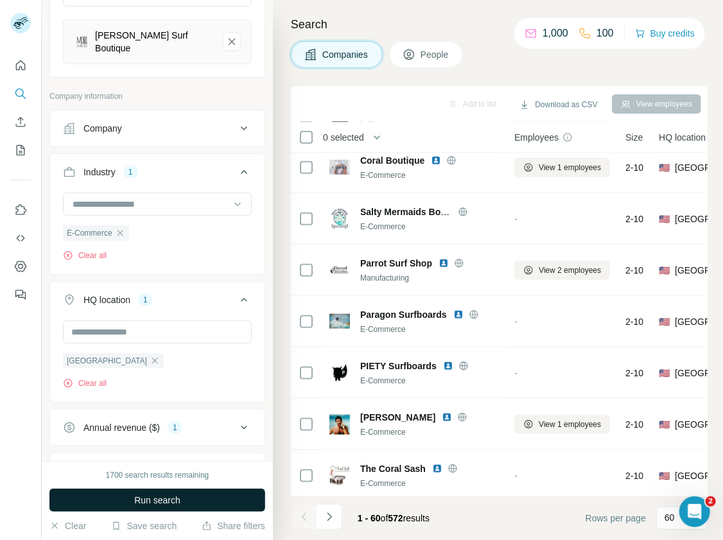
click at [194, 504] on button "Run search" at bounding box center [157, 499] width 216 height 23
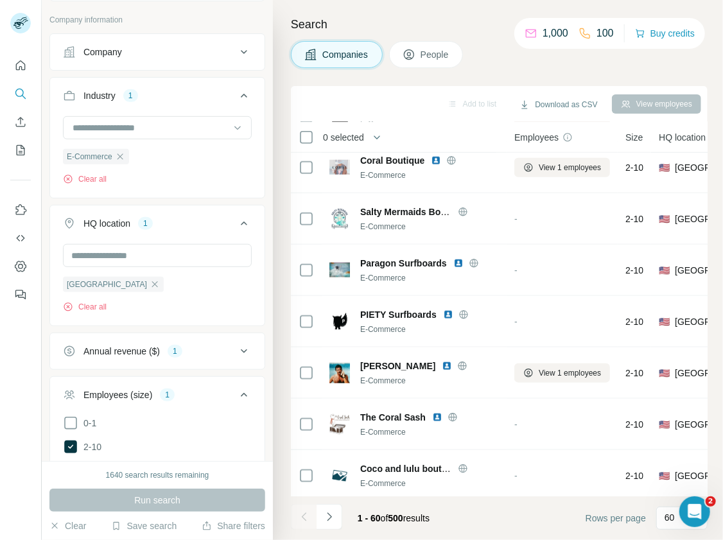
scroll to position [223, 0]
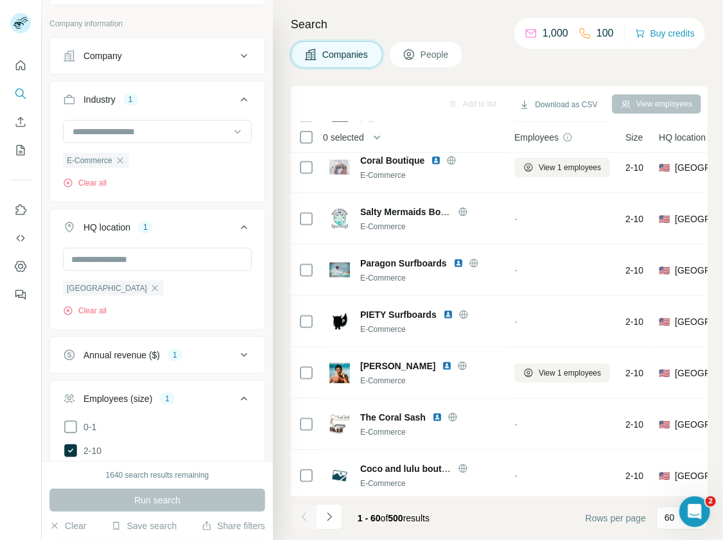
click at [196, 349] on div "Annual revenue ($) 1" at bounding box center [149, 354] width 173 height 13
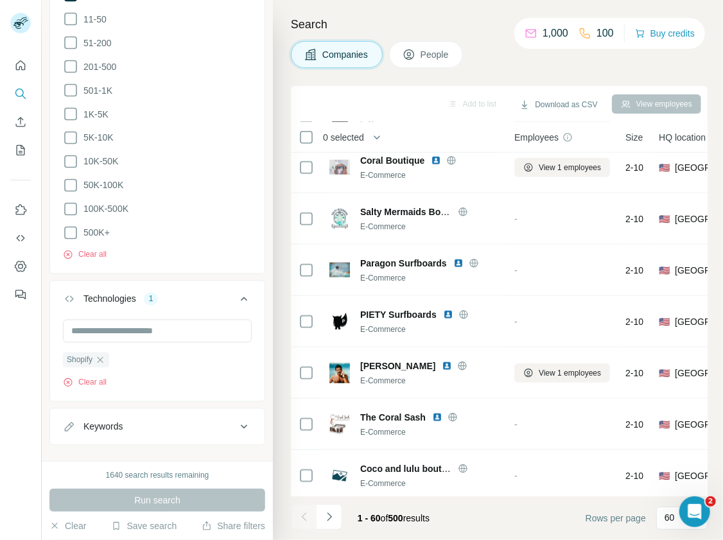
scroll to position [873, 0]
click at [153, 413] on button "Keywords" at bounding box center [157, 424] width 214 height 31
click at [148, 445] on input "text" at bounding box center [144, 456] width 163 height 23
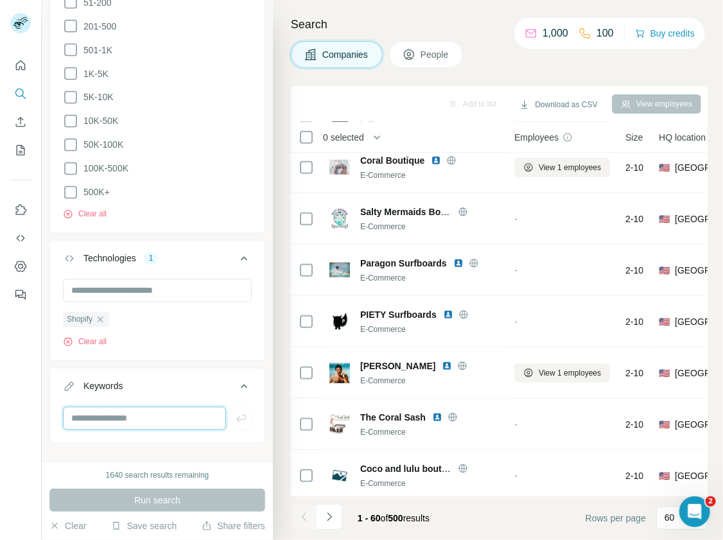
click at [124, 407] on input "text" at bounding box center [144, 418] width 163 height 23
paste input "********"
type input "********"
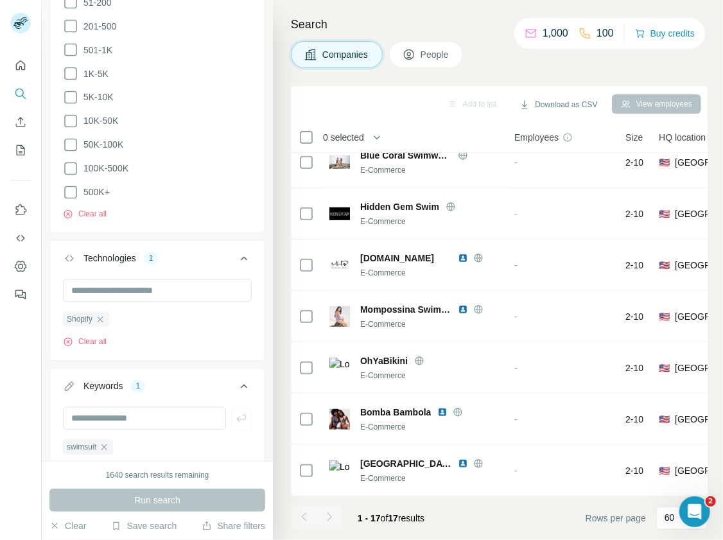
scroll to position [473, 0]
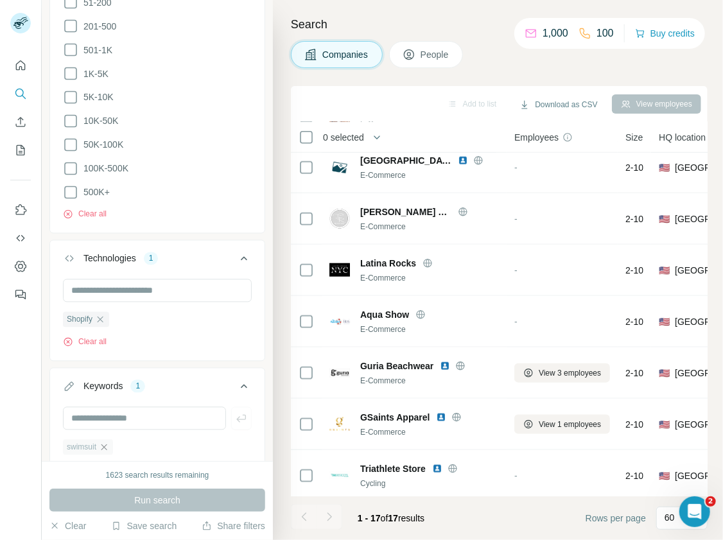
click at [105, 442] on icon "button" at bounding box center [104, 447] width 10 height 10
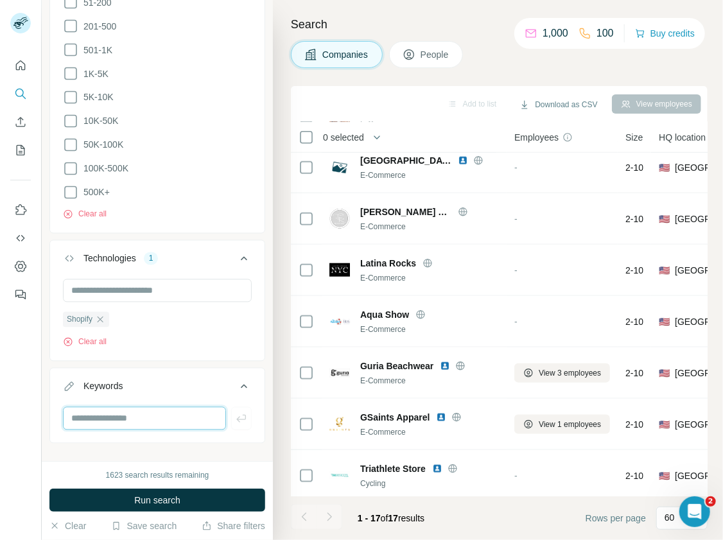
click at [110, 407] on input "text" at bounding box center [144, 418] width 163 height 23
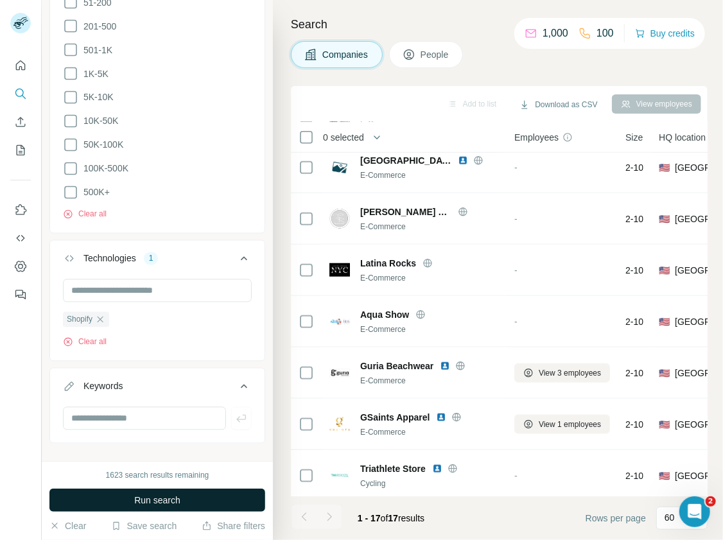
click at [217, 494] on button "Run search" at bounding box center [157, 499] width 216 height 23
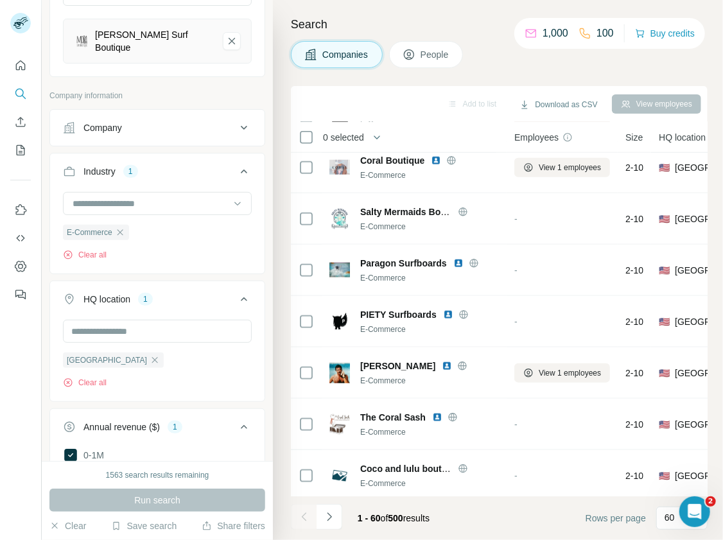
scroll to position [133, 0]
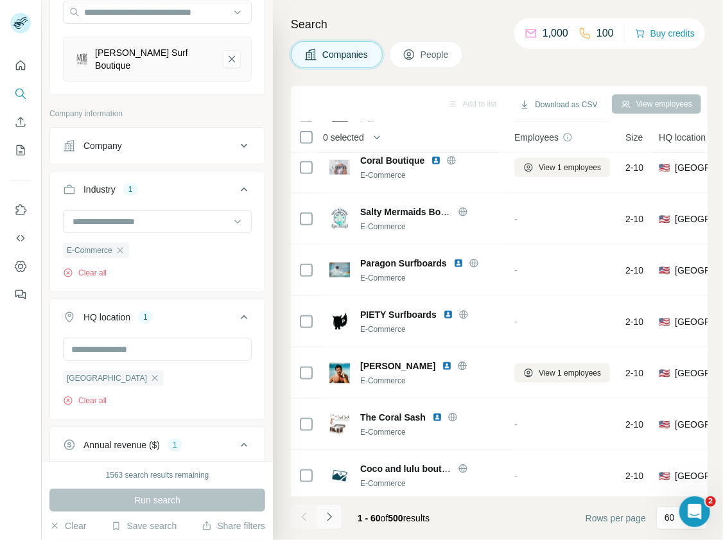
click at [332, 517] on icon "Navigate to next page" at bounding box center [329, 516] width 13 height 13
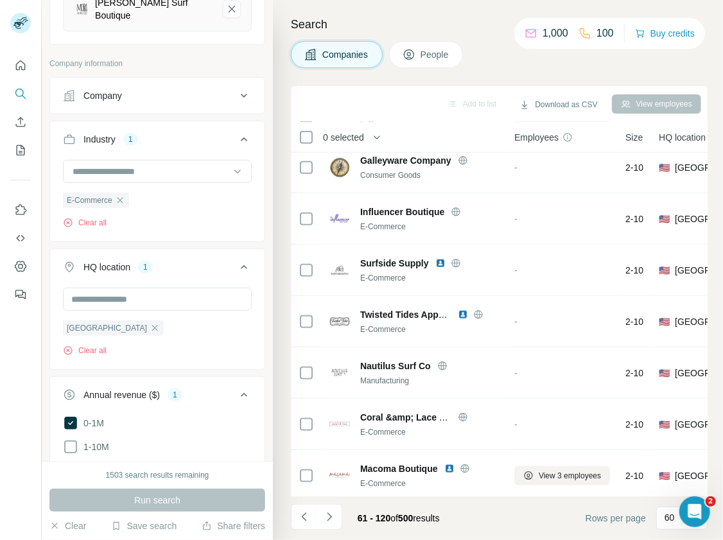
scroll to position [185, 0]
click at [142, 162] on input at bounding box center [150, 169] width 159 height 14
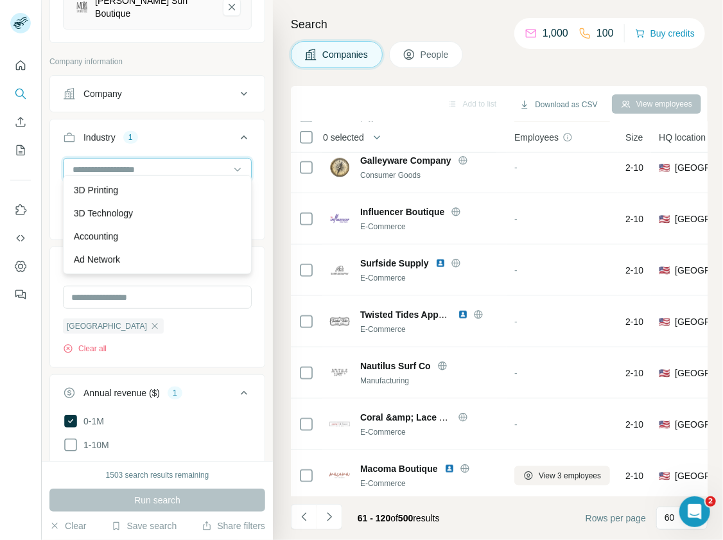
type input "*"
type input "****"
click at [128, 184] on div "Fashion" at bounding box center [157, 190] width 167 height 13
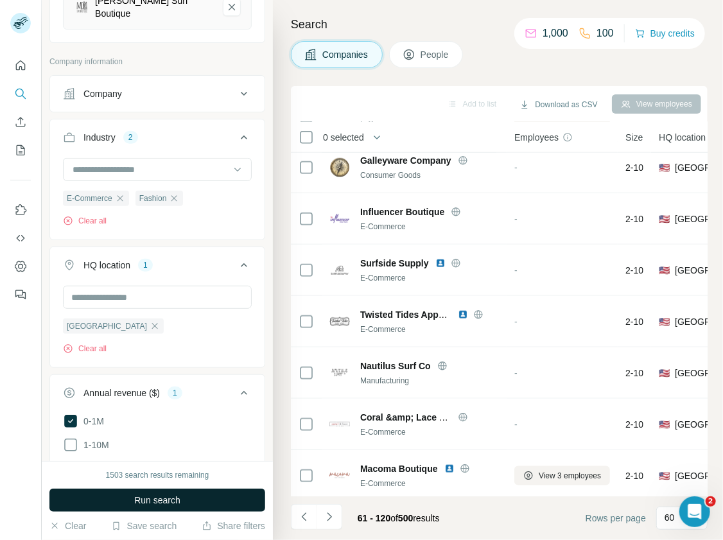
click at [194, 504] on button "Run search" at bounding box center [157, 499] width 216 height 23
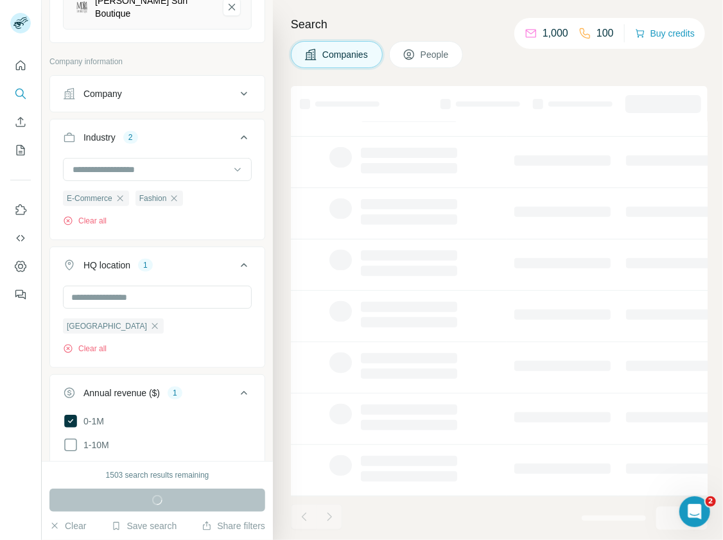
scroll to position [170, 0]
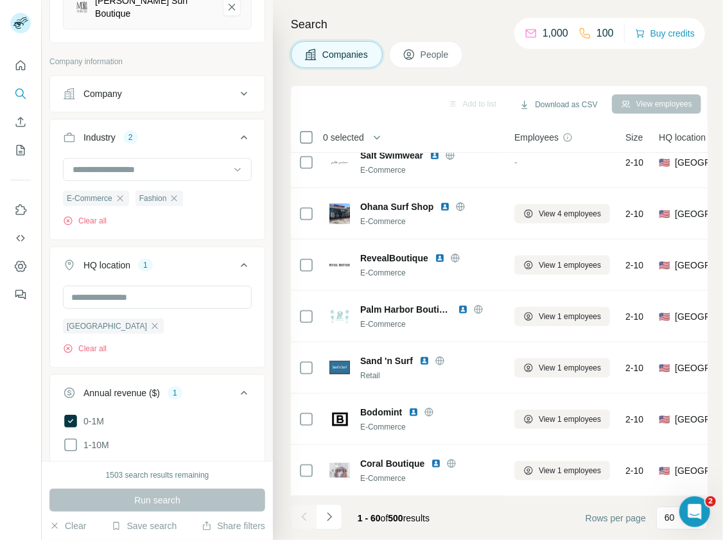
scroll to position [473, 0]
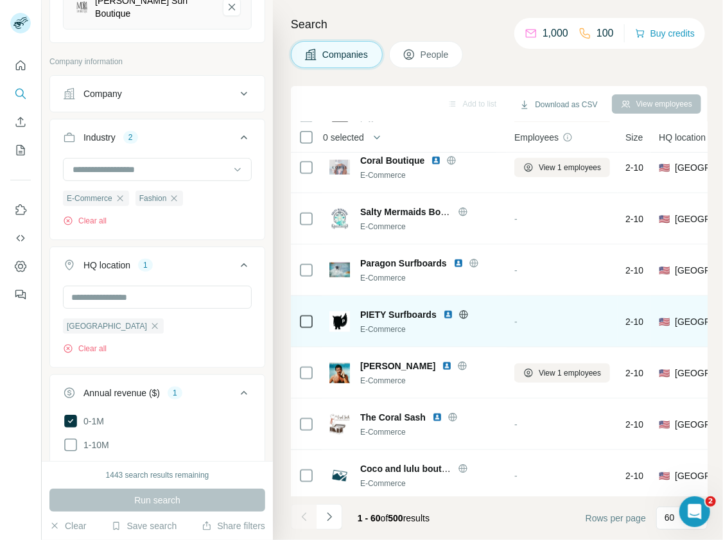
click at [460, 315] on icon at bounding box center [463, 314] width 10 height 10
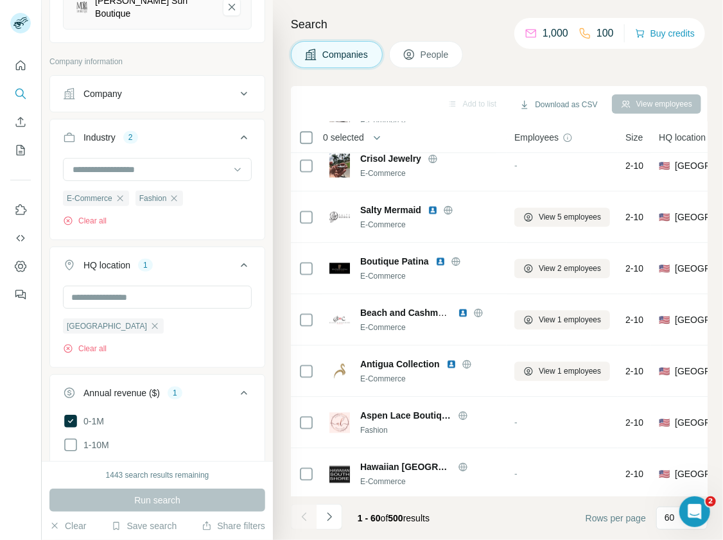
scroll to position [1273, 0]
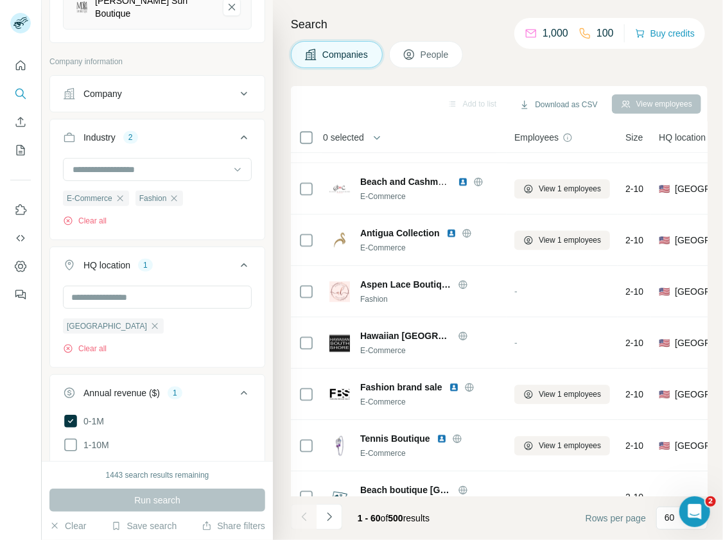
click at [570, 137] on icon at bounding box center [567, 137] width 10 height 10
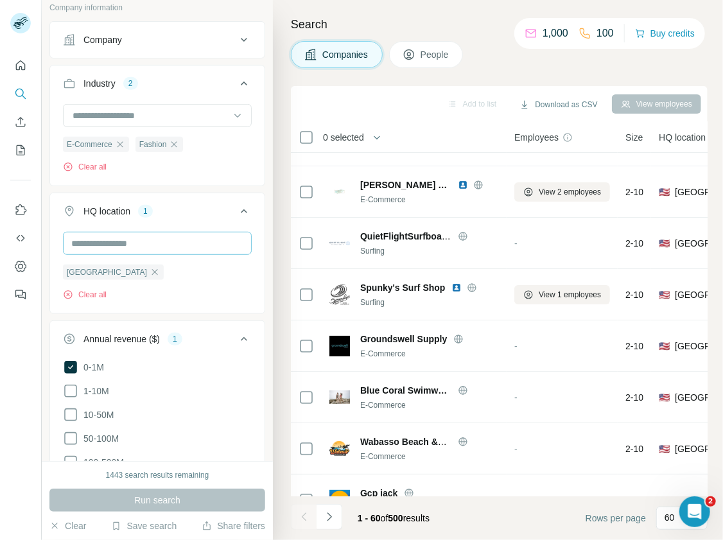
scroll to position [250, 0]
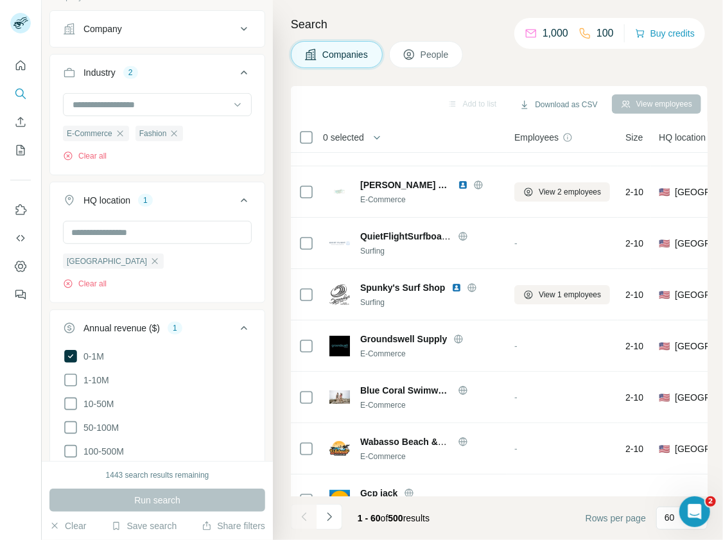
click at [248, 322] on icon at bounding box center [243, 327] width 15 height 15
click at [247, 364] on icon at bounding box center [243, 371] width 15 height 15
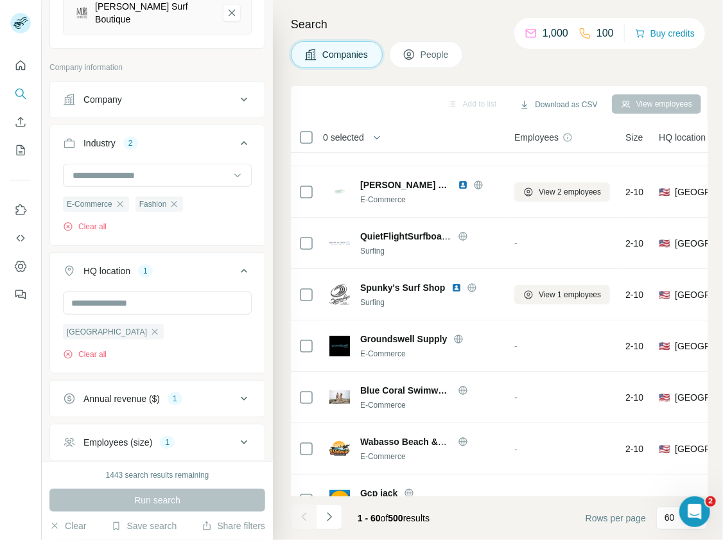
scroll to position [266, 0]
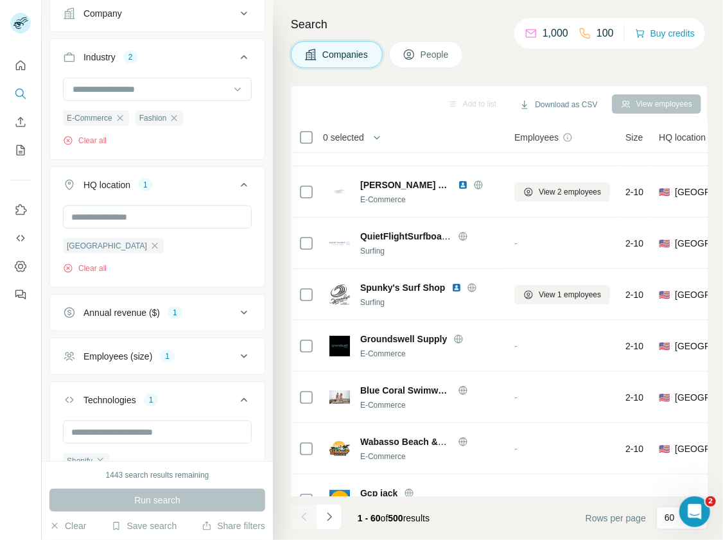
click at [219, 350] on div "Employees (size) 1" at bounding box center [149, 356] width 173 height 13
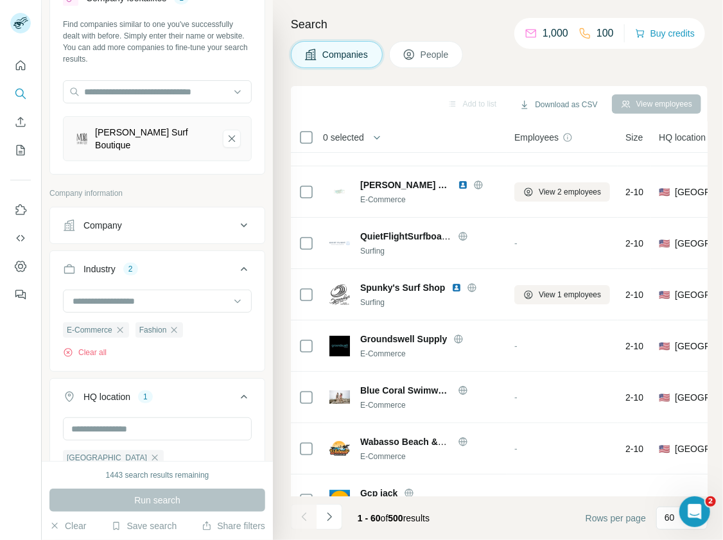
scroll to position [0, 0]
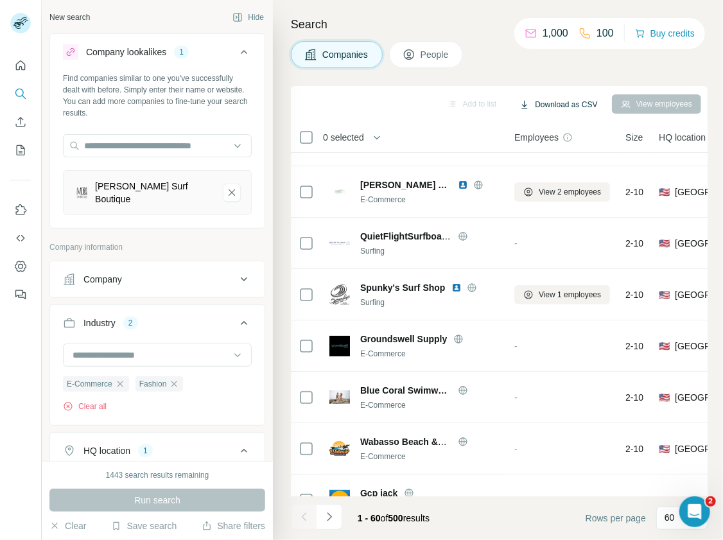
click at [560, 101] on button "Download as CSV" at bounding box center [558, 104] width 96 height 19
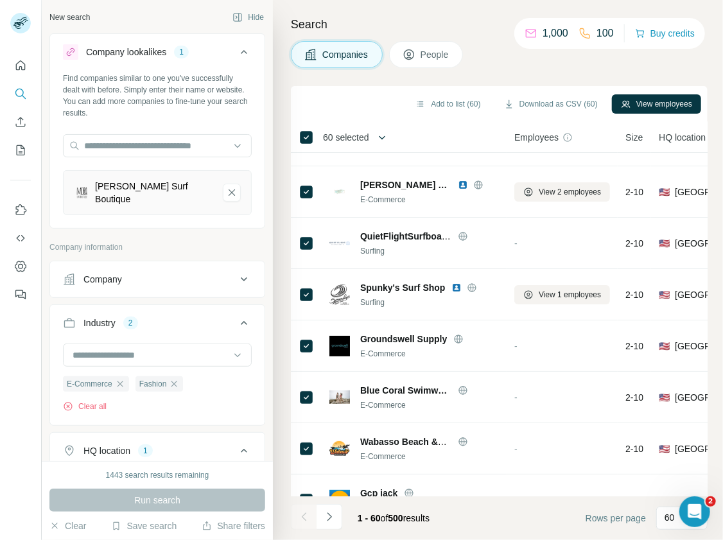
click at [382, 136] on icon "button" at bounding box center [381, 137] width 13 height 13
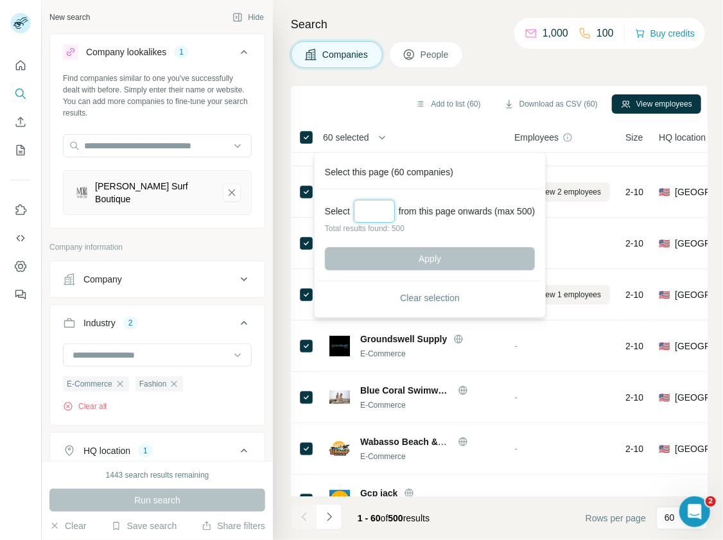
click at [373, 211] on input "Select a number (up to 500)" at bounding box center [374, 211] width 41 height 23
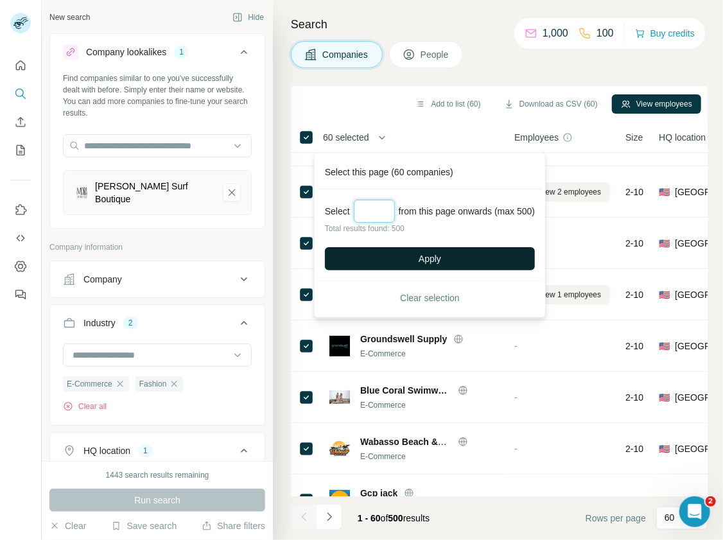
type input "***"
click at [405, 261] on button "Apply" at bounding box center [430, 258] width 210 height 23
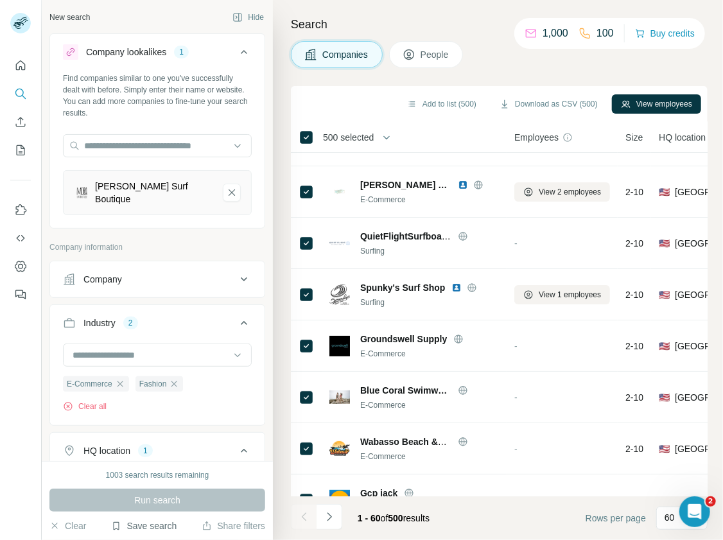
click at [130, 528] on button "Save search" at bounding box center [143, 525] width 65 height 13
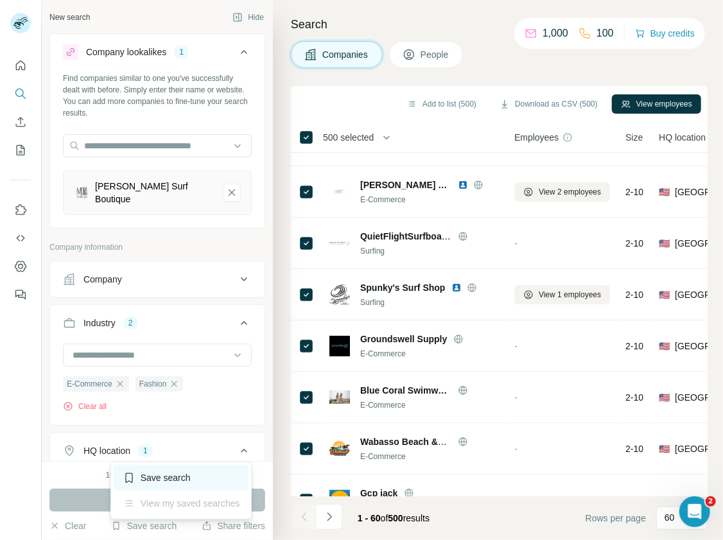
click at [156, 473] on div "Save search" at bounding box center [181, 478] width 135 height 26
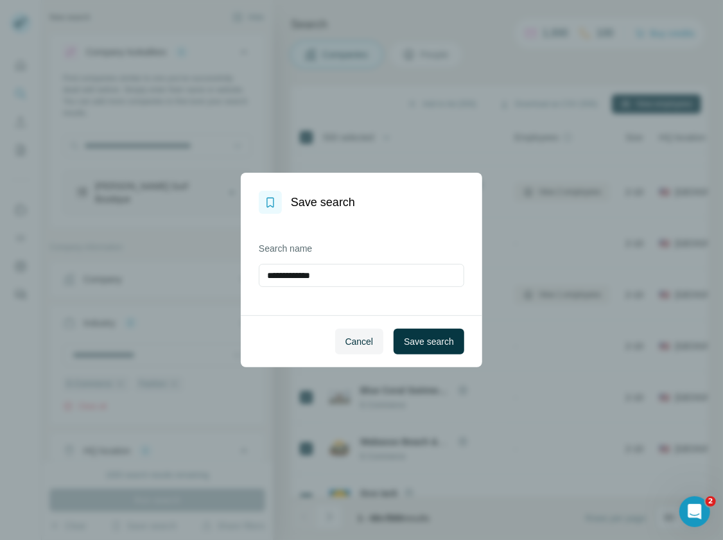
drag, startPoint x: 336, startPoint y: 273, endPoint x: 255, endPoint y: 266, distance: 81.2
click at [255, 266] on div "**********" at bounding box center [361, 264] width 241 height 101
click at [324, 273] on input "**********" at bounding box center [361, 275] width 205 height 23
paste input "**********"
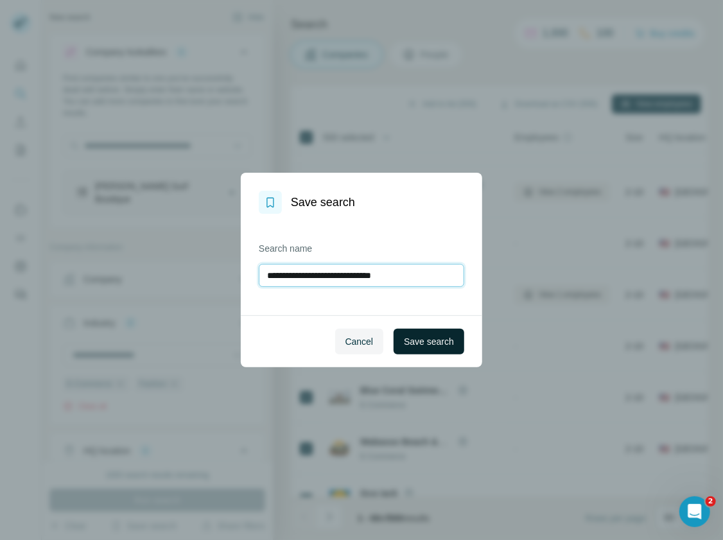
type input "**********"
click at [427, 347] on span "Save search" at bounding box center [429, 341] width 50 height 13
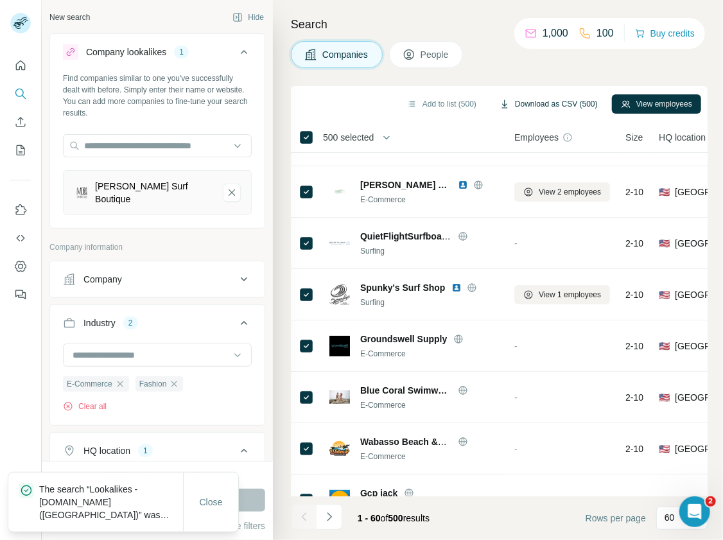
click at [535, 103] on button "Download as CSV (500)" at bounding box center [548, 103] width 116 height 19
